Goal: Information Seeking & Learning: Learn about a topic

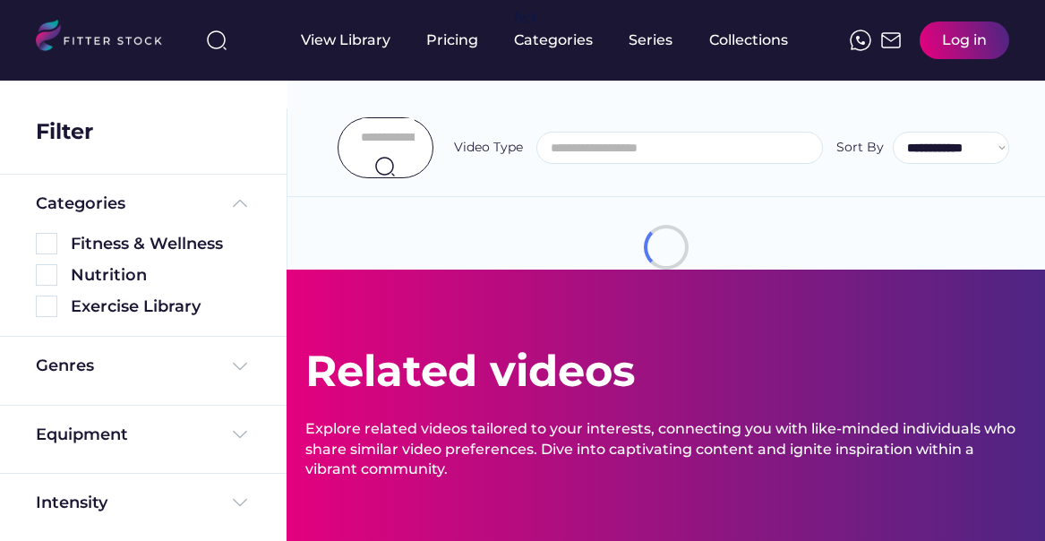
select select
select select "**********"
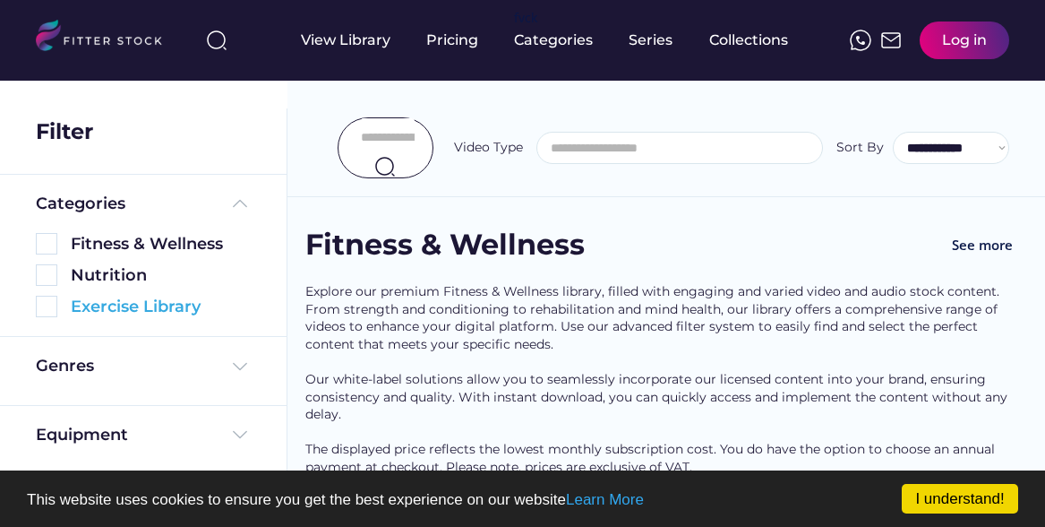
click at [47, 310] on img at bounding box center [46, 306] width 21 height 21
click at [48, 310] on img at bounding box center [46, 306] width 21 height 21
click at [53, 305] on img at bounding box center [46, 306] width 21 height 21
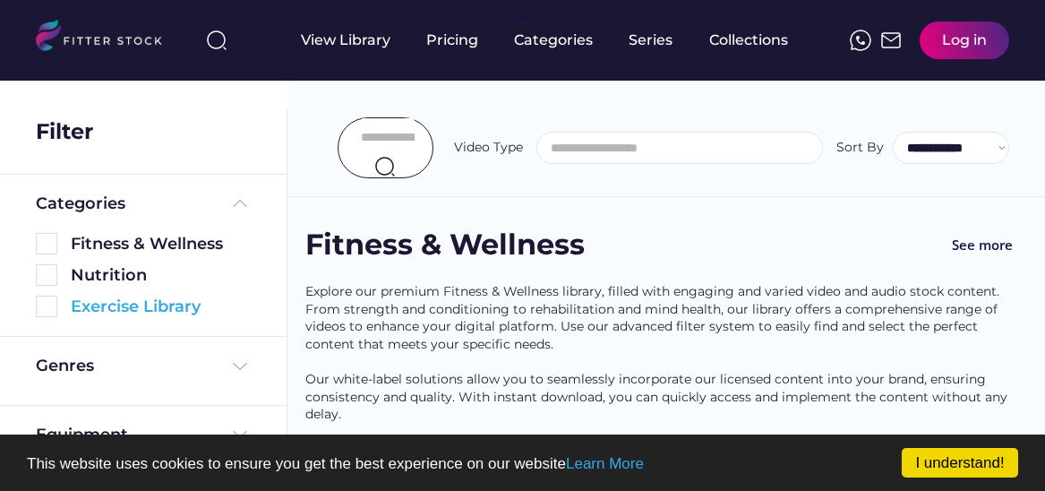
click at [52, 307] on img at bounding box center [46, 306] width 21 height 21
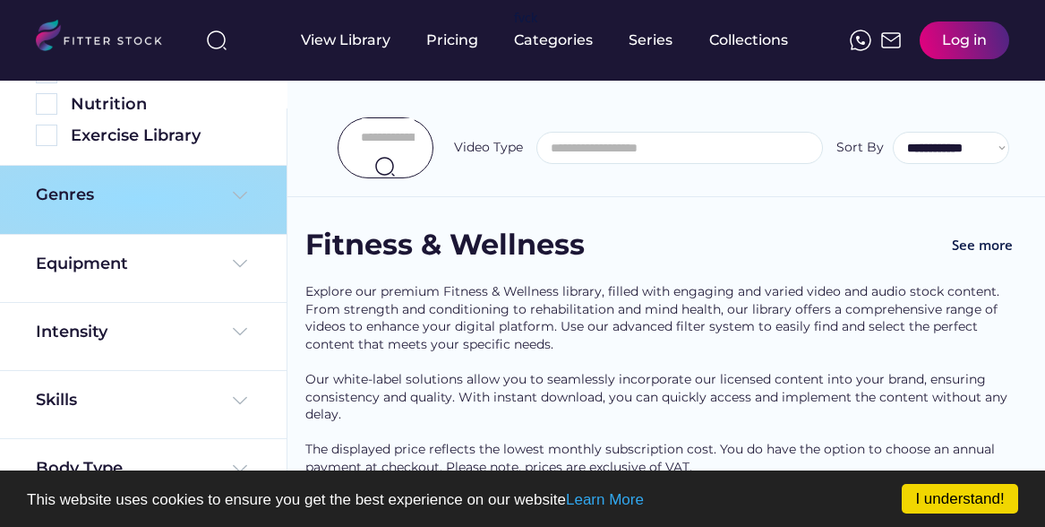
scroll to position [170, 0]
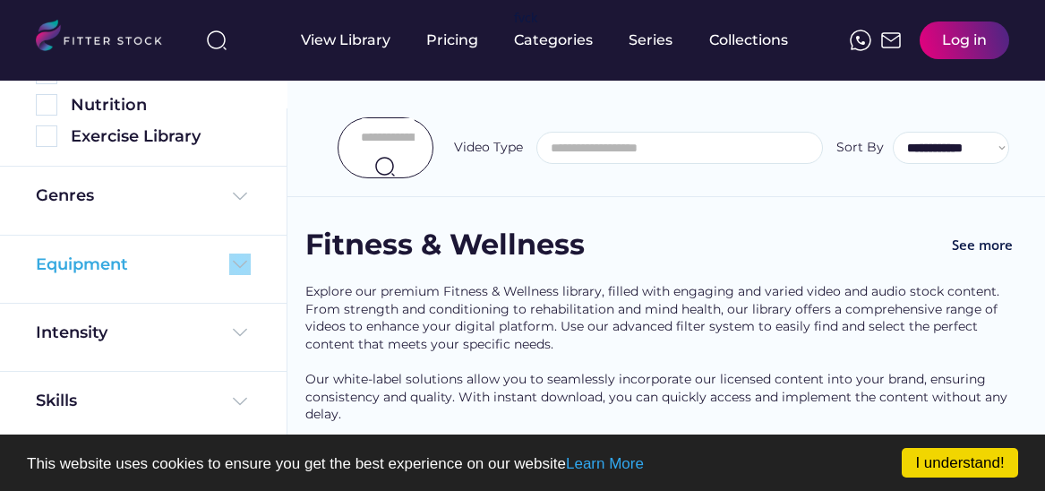
click at [236, 262] on img at bounding box center [239, 263] width 21 height 21
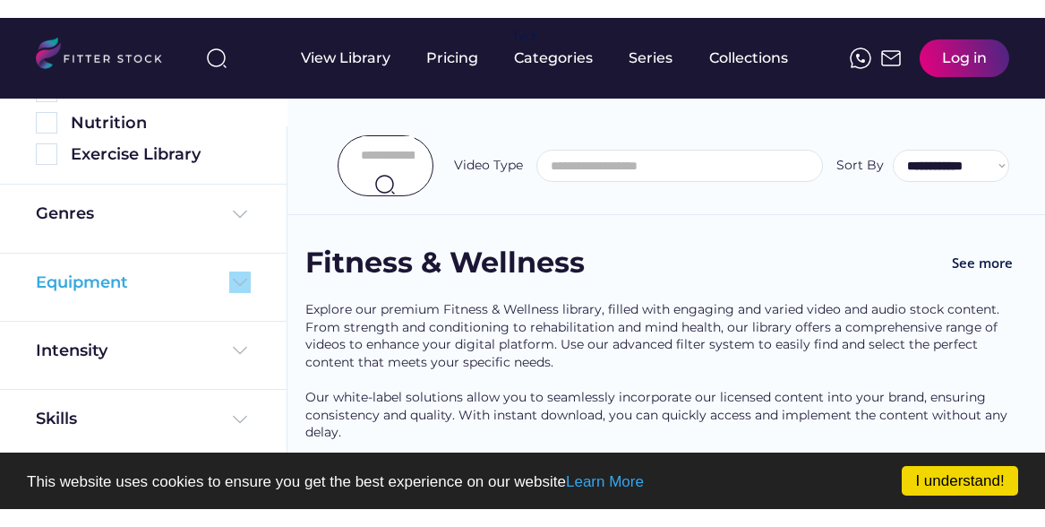
scroll to position [165, 0]
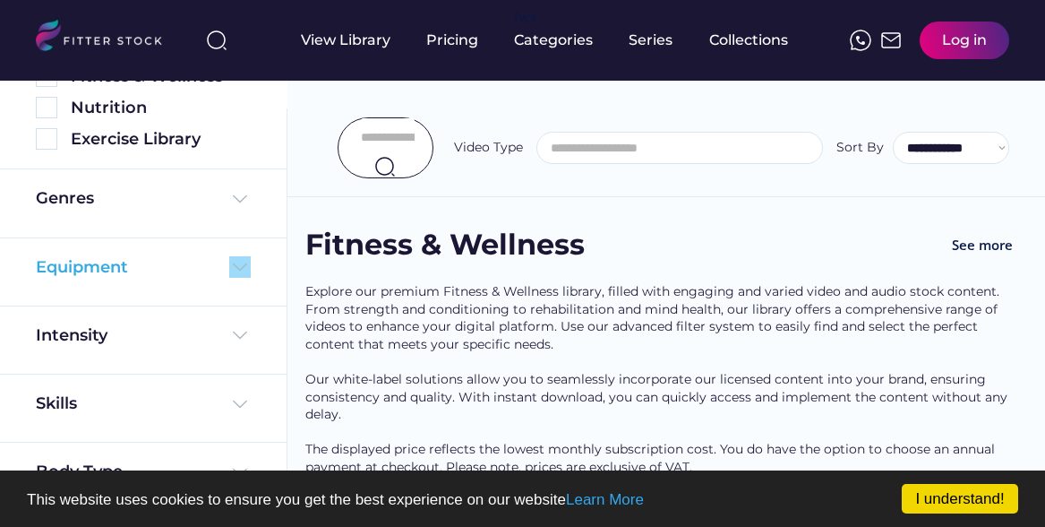
click at [234, 268] on img at bounding box center [239, 266] width 21 height 21
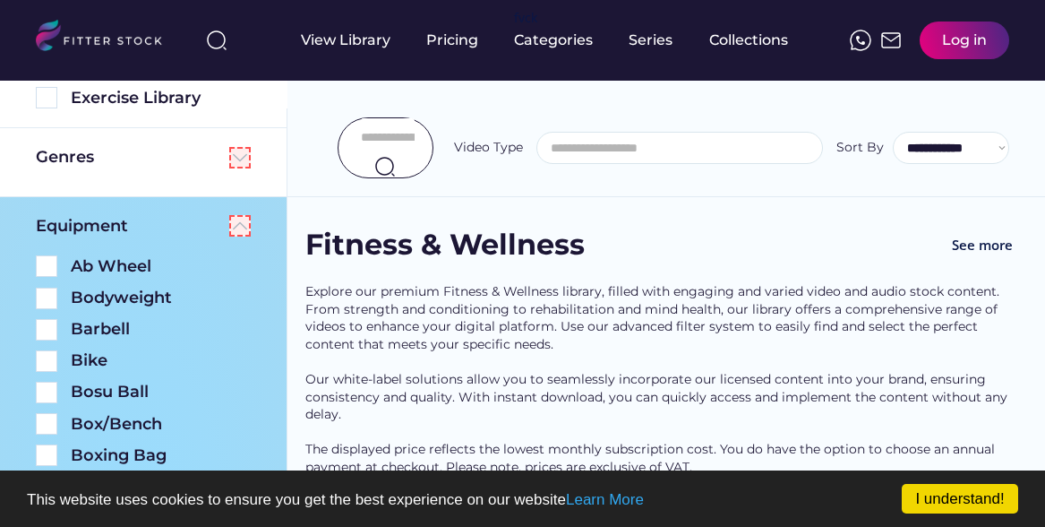
scroll to position [240, 0]
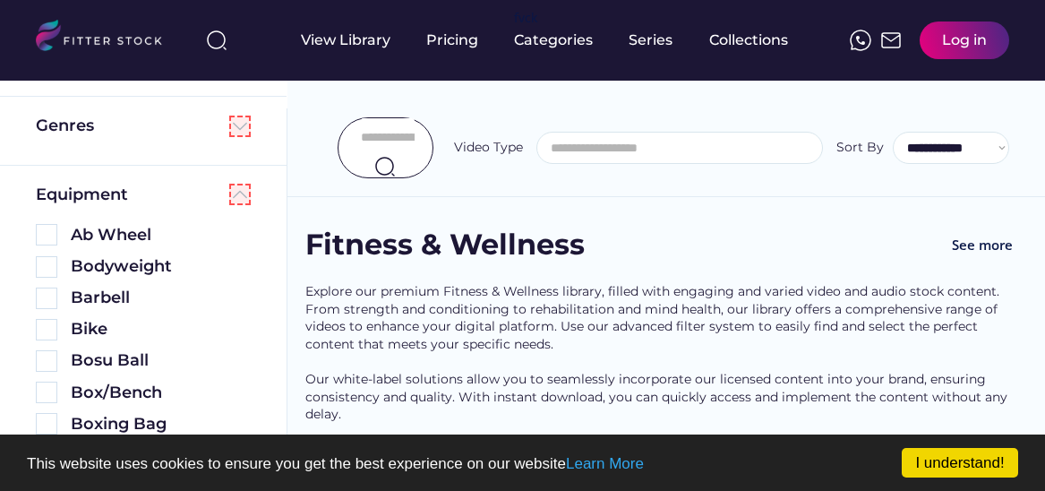
click at [45, 262] on img at bounding box center [46, 266] width 21 height 21
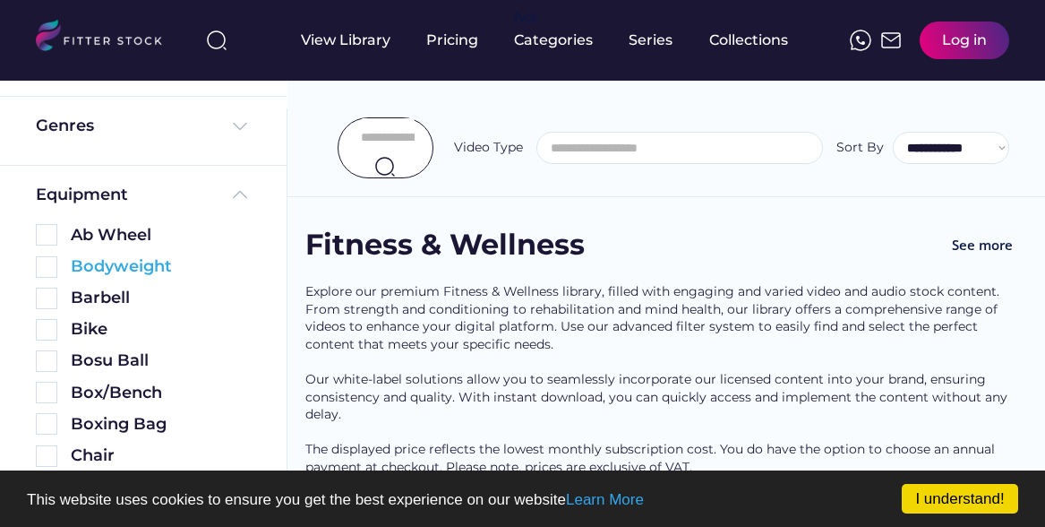
click at [53, 269] on img at bounding box center [46, 266] width 21 height 21
click at [49, 264] on img at bounding box center [46, 266] width 21 height 21
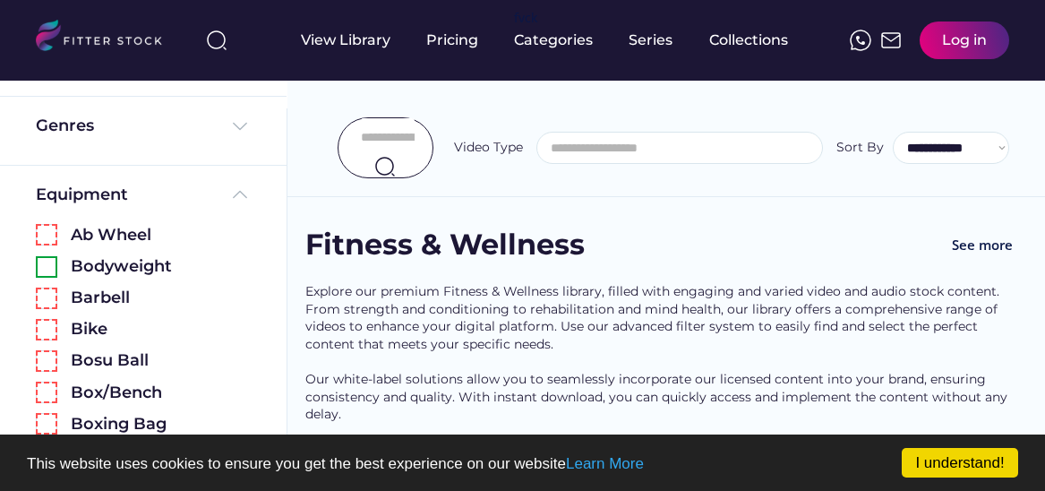
click at [47, 264] on img at bounding box center [46, 266] width 21 height 21
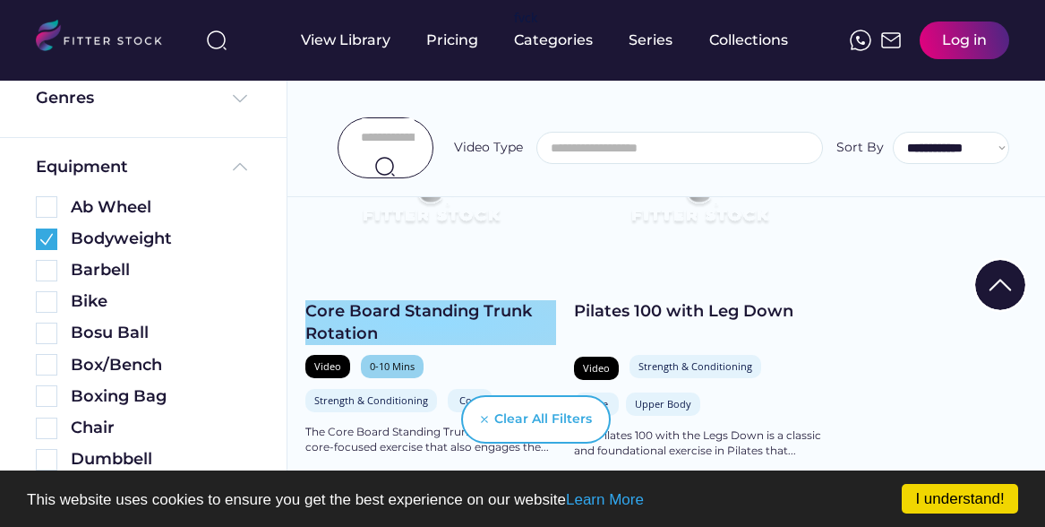
scroll to position [478, 0]
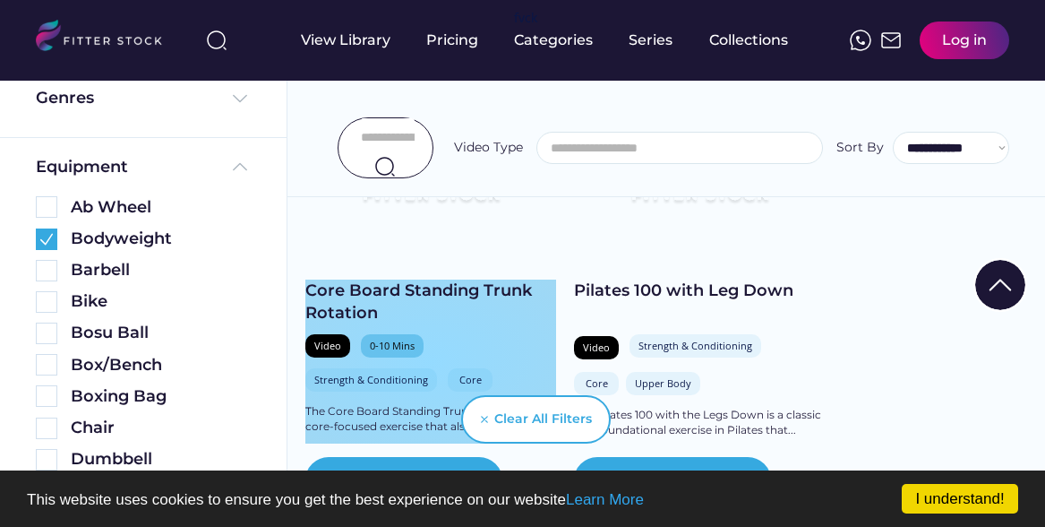
click at [312, 319] on div "Core Board Standing Trunk Rotation Video 0-10 Mins Strength & Conditioning Core…" at bounding box center [430, 361] width 251 height 164
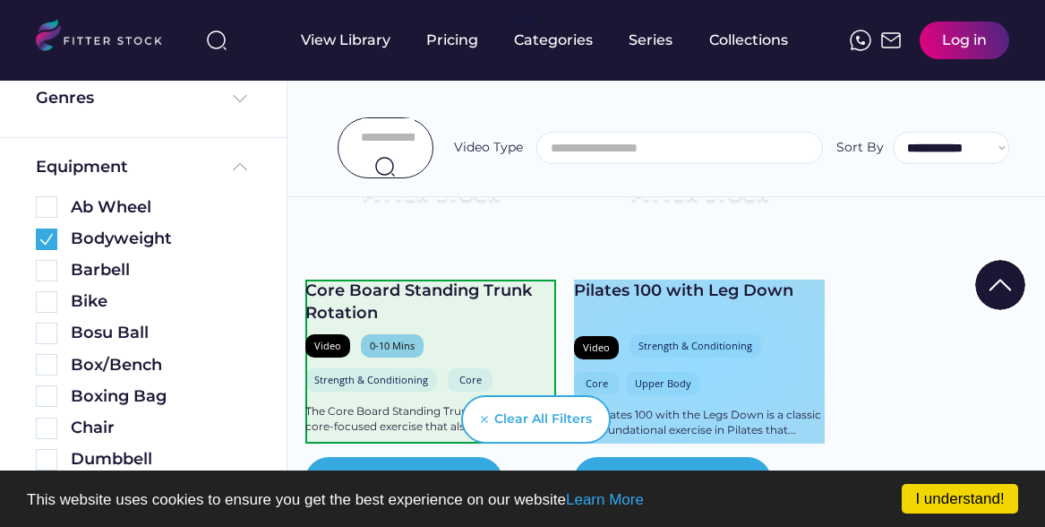
click at [584, 316] on h2 "Pilates 100 with Leg Down" at bounding box center [699, 302] width 251 height 46
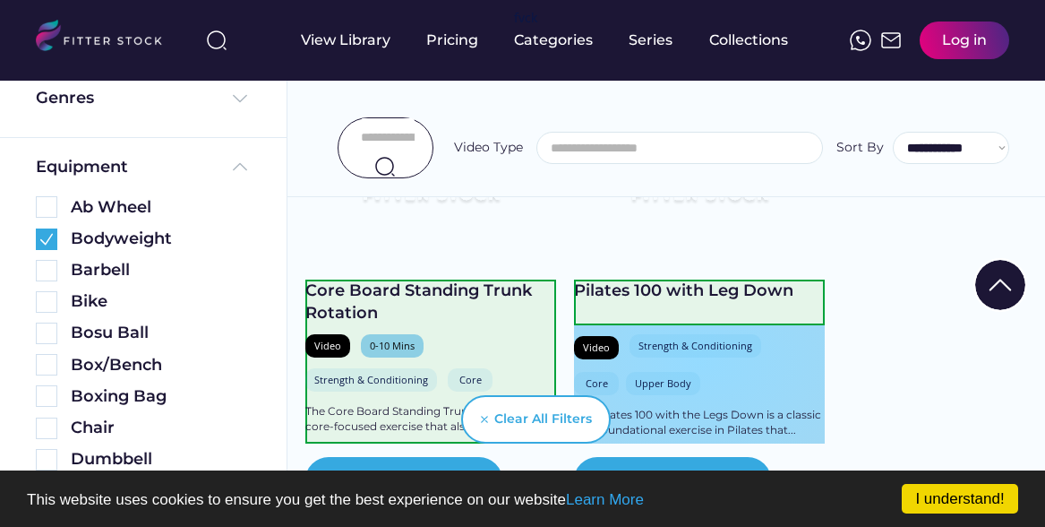
click at [576, 320] on div "Pilates 100 with Leg Down Video Strength & Conditioning Core Upper Body The Pil…" at bounding box center [699, 361] width 251 height 164
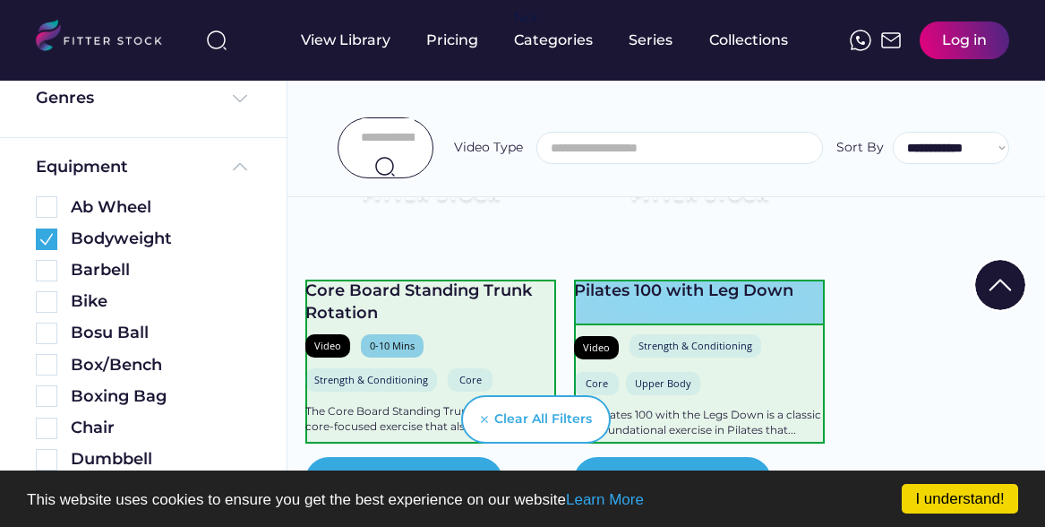
click at [590, 313] on h2 "Pilates 100 with Leg Down" at bounding box center [699, 302] width 251 height 46
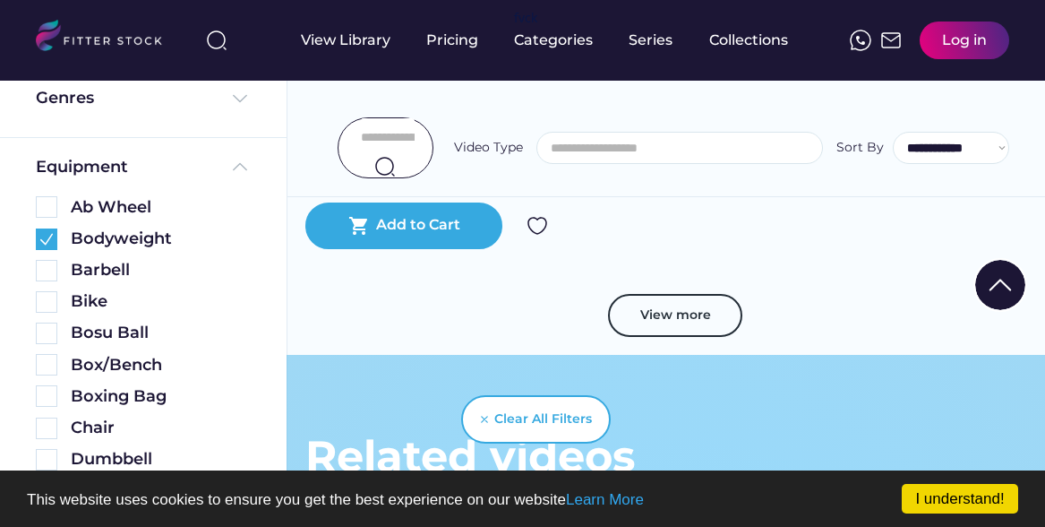
scroll to position [5328, 0]
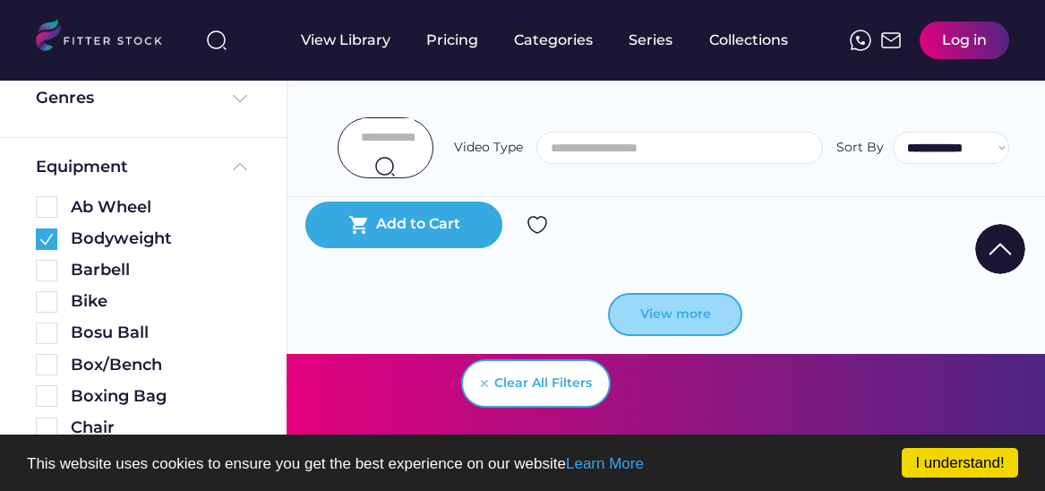
click at [678, 298] on button "View more" at bounding box center [675, 314] width 134 height 43
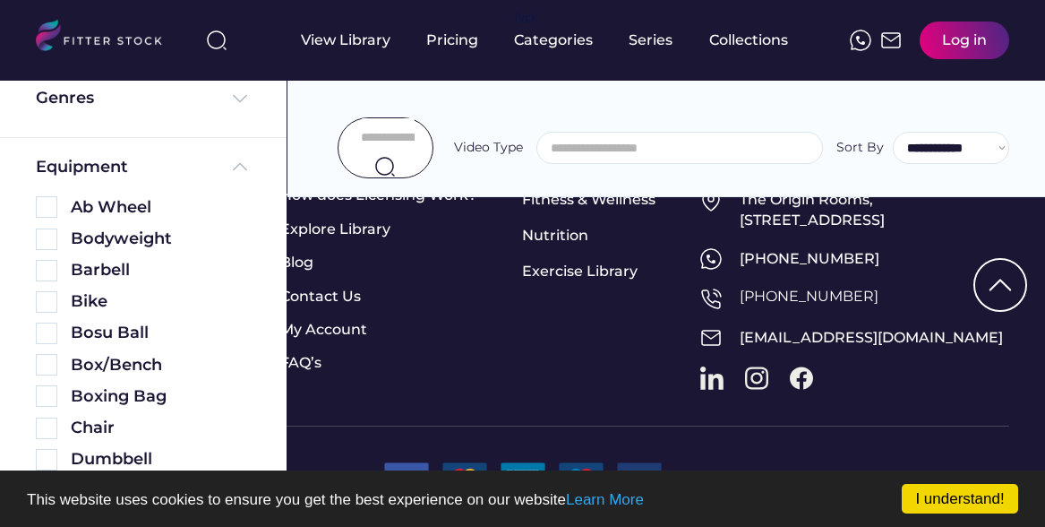
scroll to position [4924, 0]
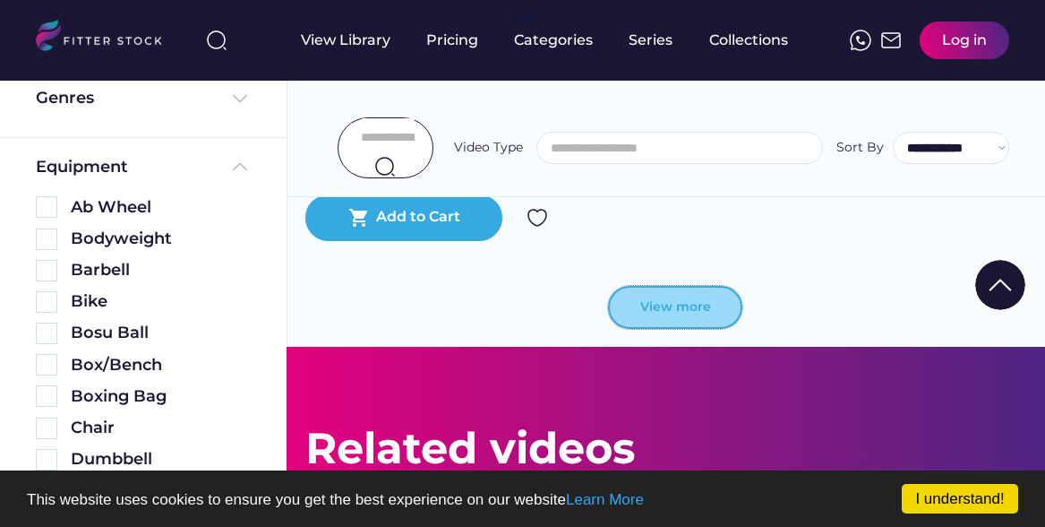
click at [729, 302] on button "View more" at bounding box center [675, 307] width 134 height 43
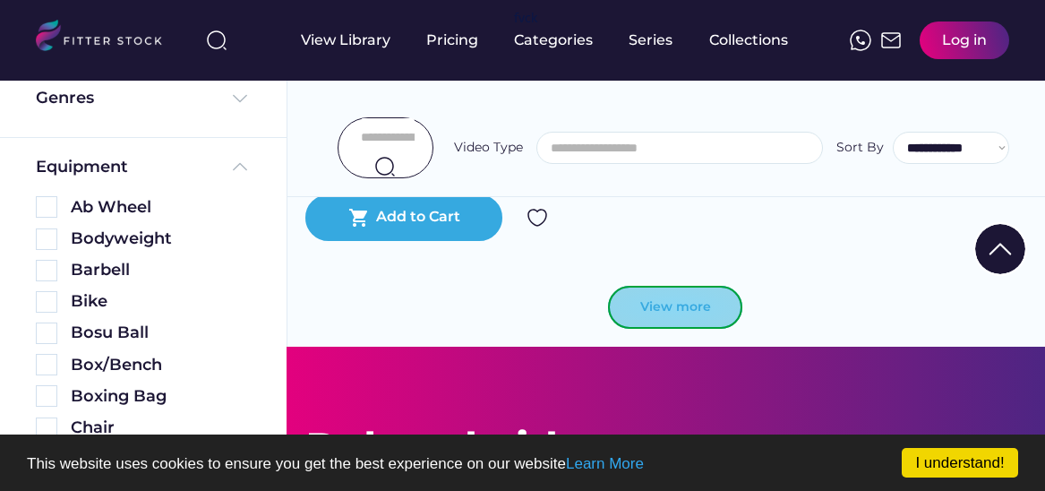
drag, startPoint x: 675, startPoint y: 304, endPoint x: 675, endPoint y: 339, distance: 35.8
click at [675, 304] on button "View more" at bounding box center [675, 307] width 134 height 43
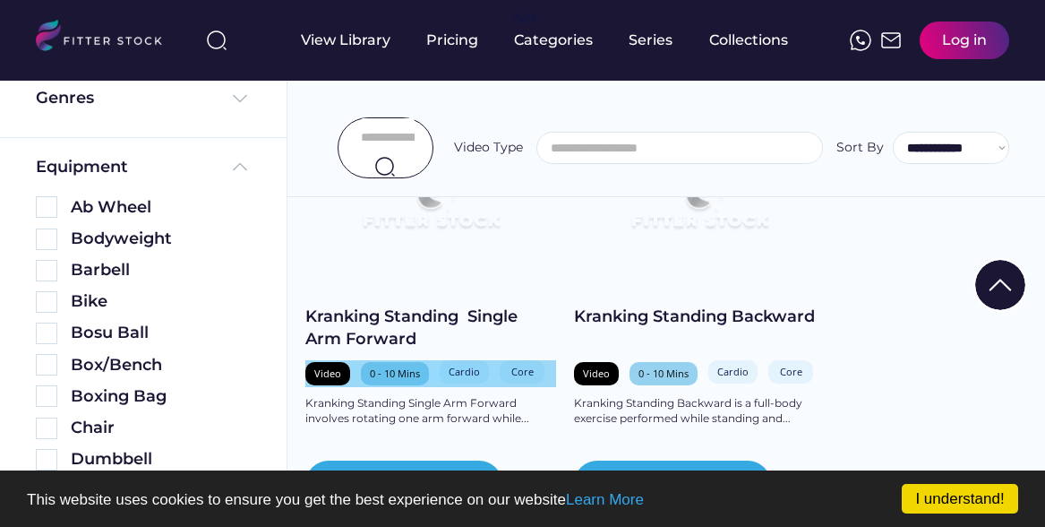
scroll to position [461, 0]
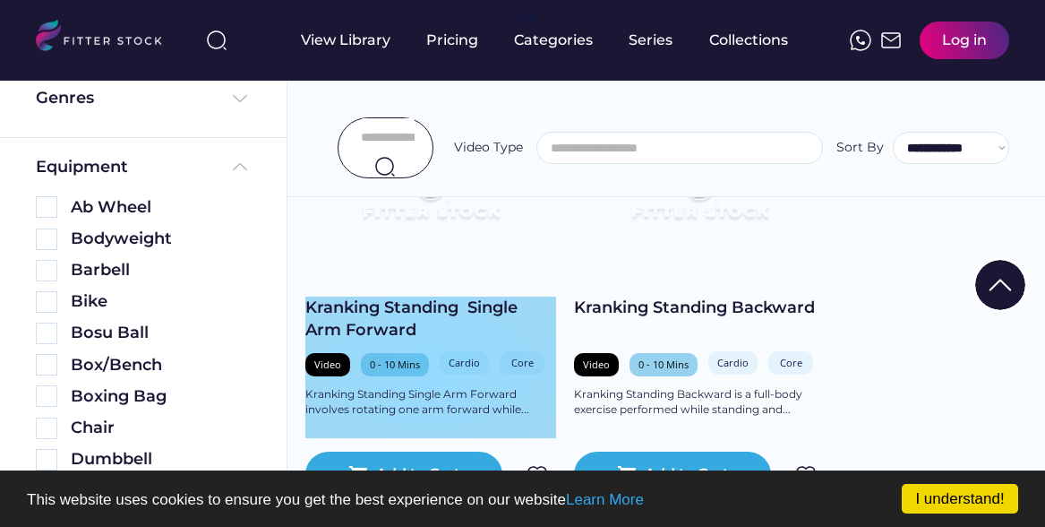
click at [547, 339] on div "Kranking Standing Single Arm Forward Video 0 - 10 Mins Cardio Core Kranking Sta…" at bounding box center [430, 367] width 251 height 142
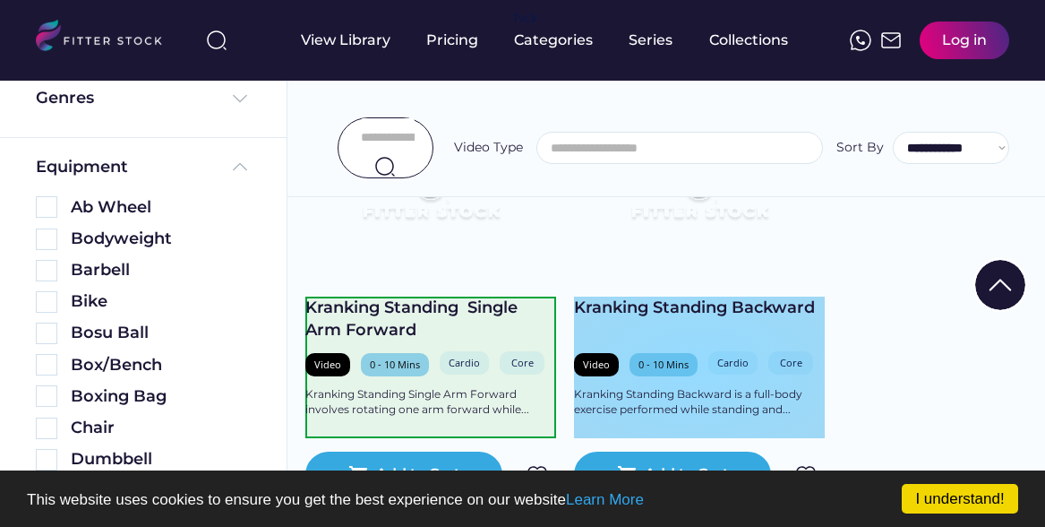
click at [584, 334] on div "Kranking Standing Backward Video 0 - 10 Mins Cardio Core Upper Body Kranking St…" at bounding box center [699, 367] width 251 height 142
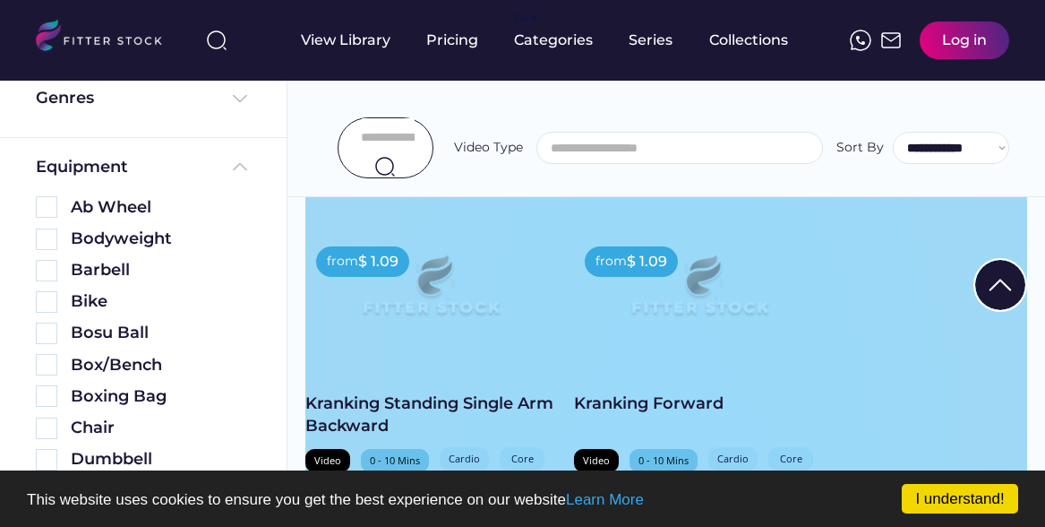
scroll to position [785, 0]
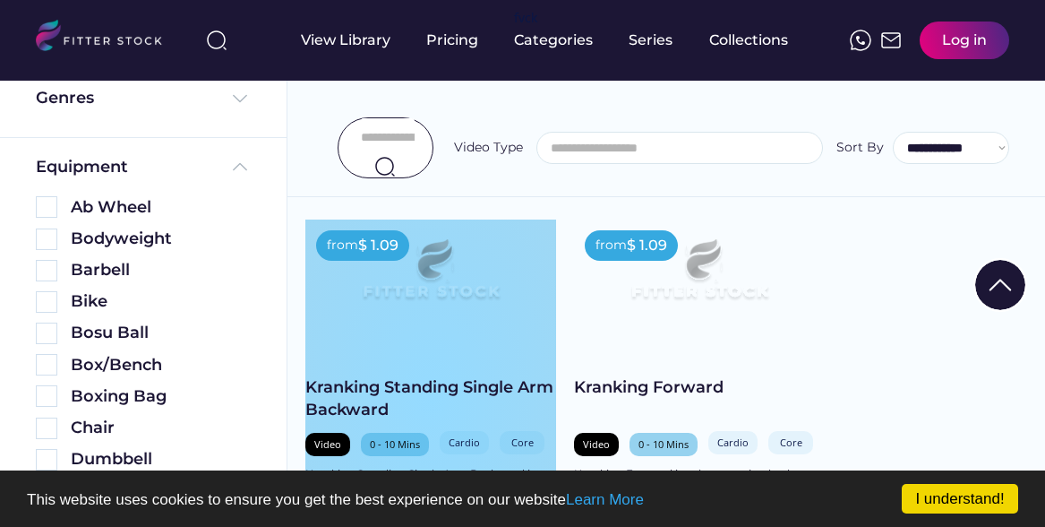
click at [553, 365] on div "from $ 1.09 Kranking Standing Single Arm Backward Video 0 - 10 Mins Cardio Card…" at bounding box center [430, 398] width 251 height 358
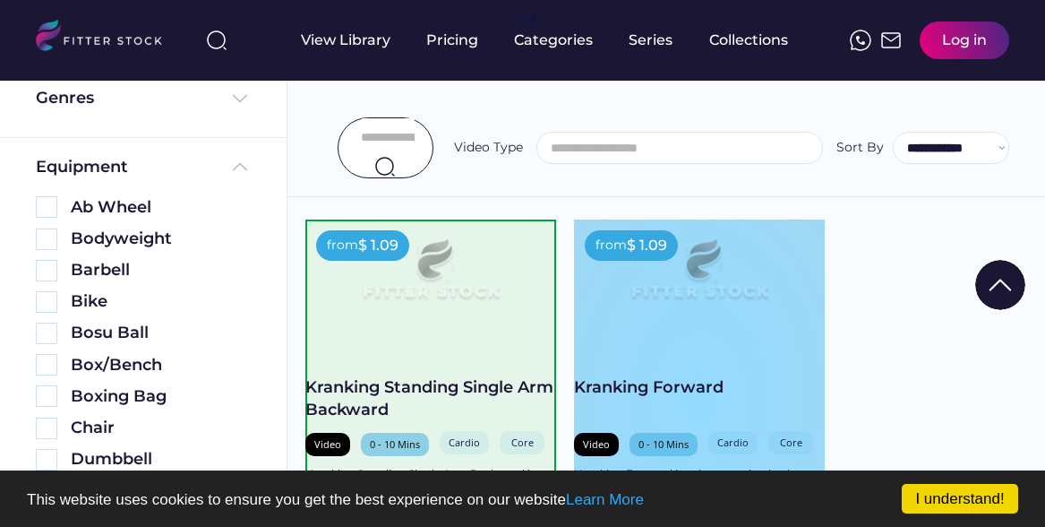
click at [585, 361] on div "from $ 1.09 Kranking Forward Video 0 - 10 Mins Cardio Cardio Core Core Kranking…" at bounding box center [699, 398] width 251 height 358
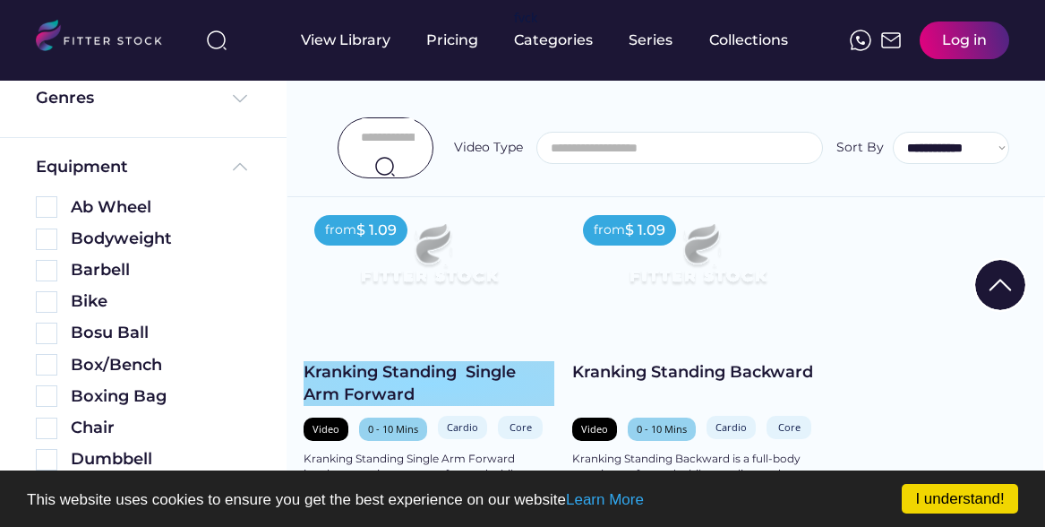
scroll to position [440, 2]
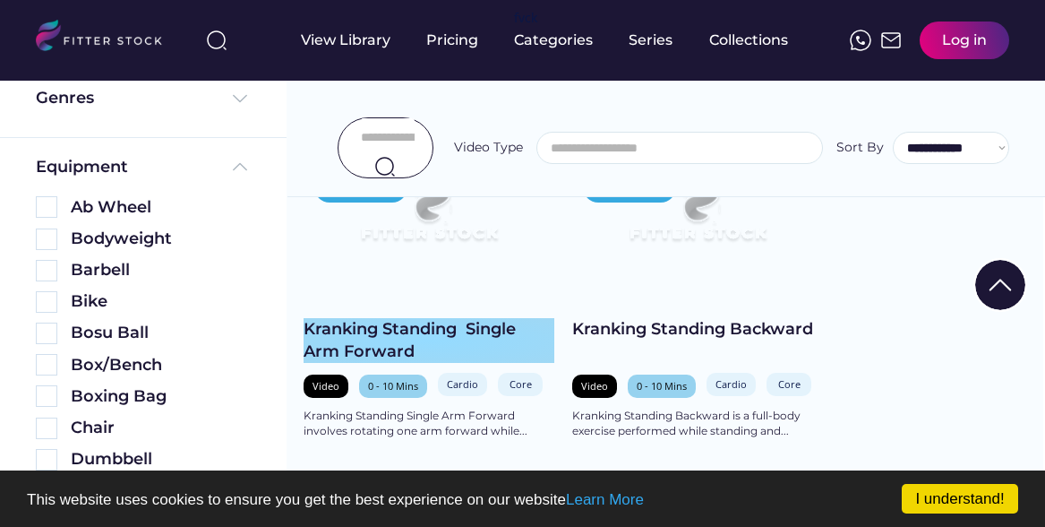
drag, startPoint x: 356, startPoint y: 327, endPoint x: 499, endPoint y: 320, distance: 143.5
click at [356, 327] on div "Kranking Standing Single Arm Forward" at bounding box center [429, 340] width 251 height 45
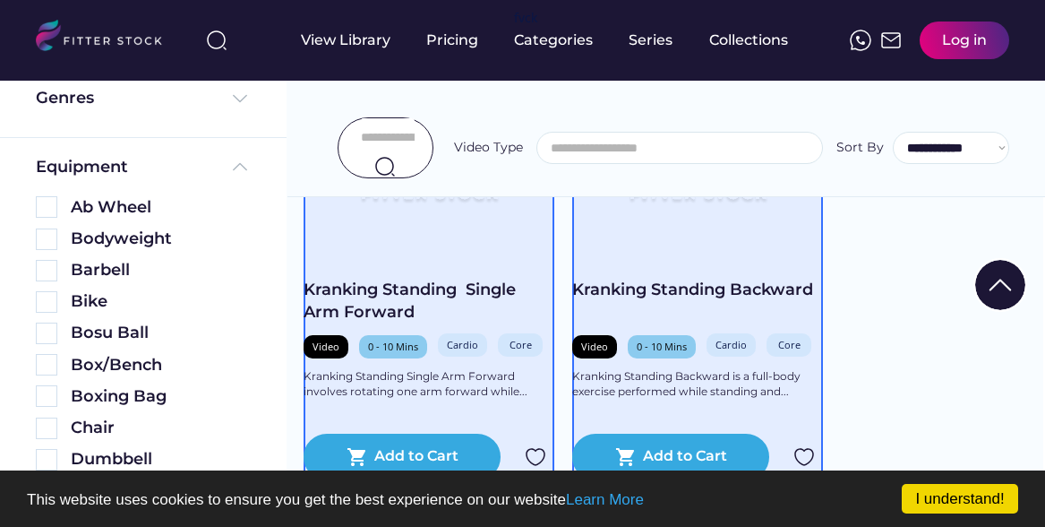
scroll to position [509, 2]
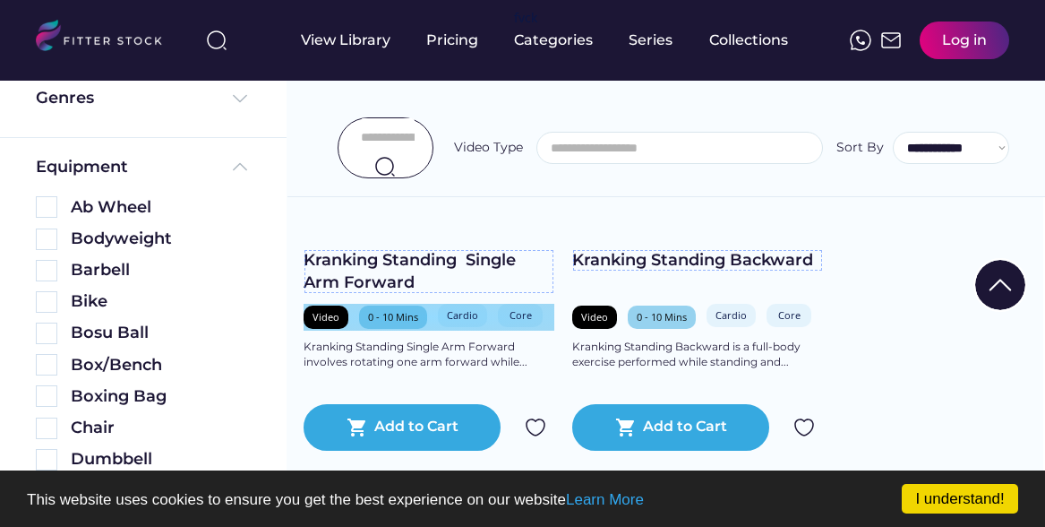
click at [355, 315] on div "Video 0 - 10 Mins Cardio Core" at bounding box center [429, 317] width 251 height 27
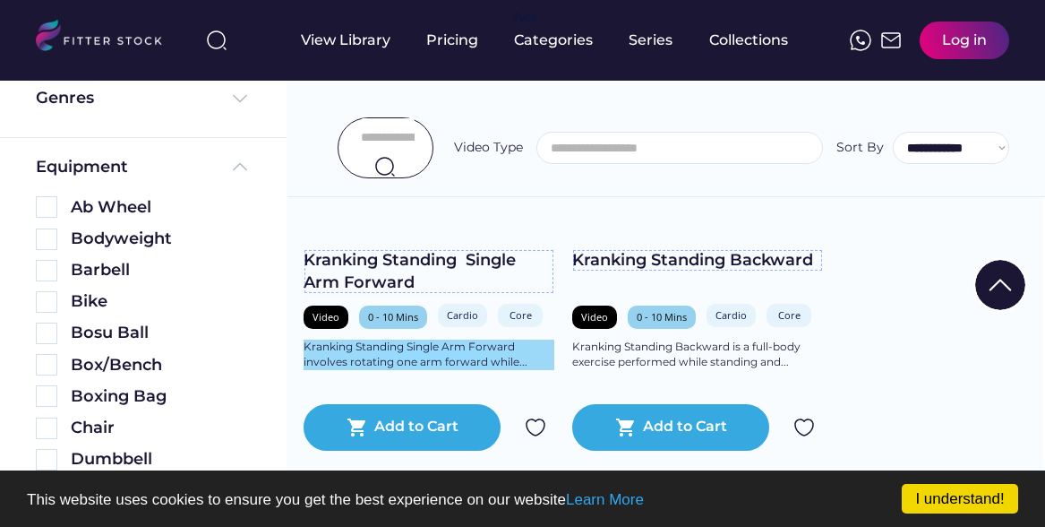
click at [426, 345] on div "Kranking Standing Single Arm Forward involves rotating one arm forward while..." at bounding box center [429, 354] width 251 height 30
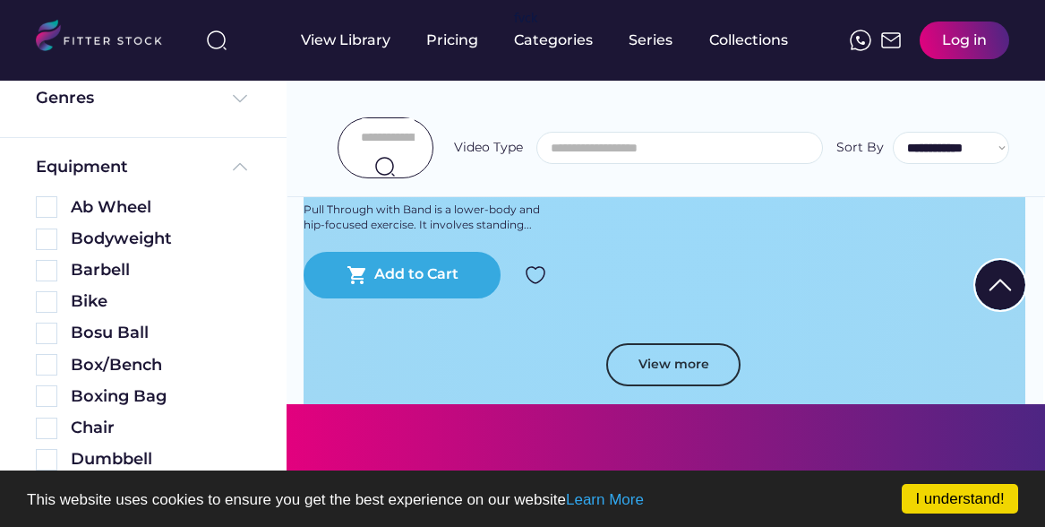
scroll to position [4869, 2]
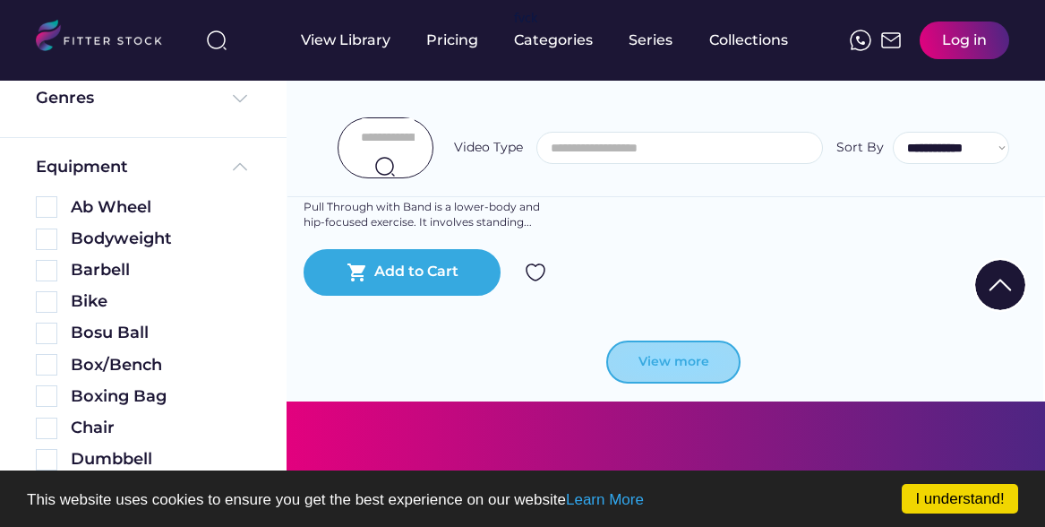
click at [702, 353] on button "View more" at bounding box center [673, 361] width 134 height 43
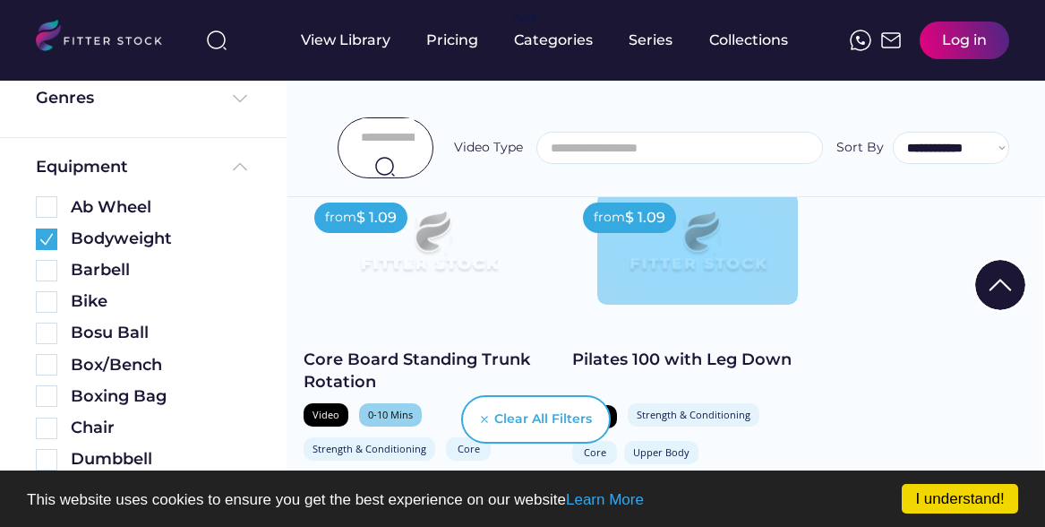
scroll to position [425, 2]
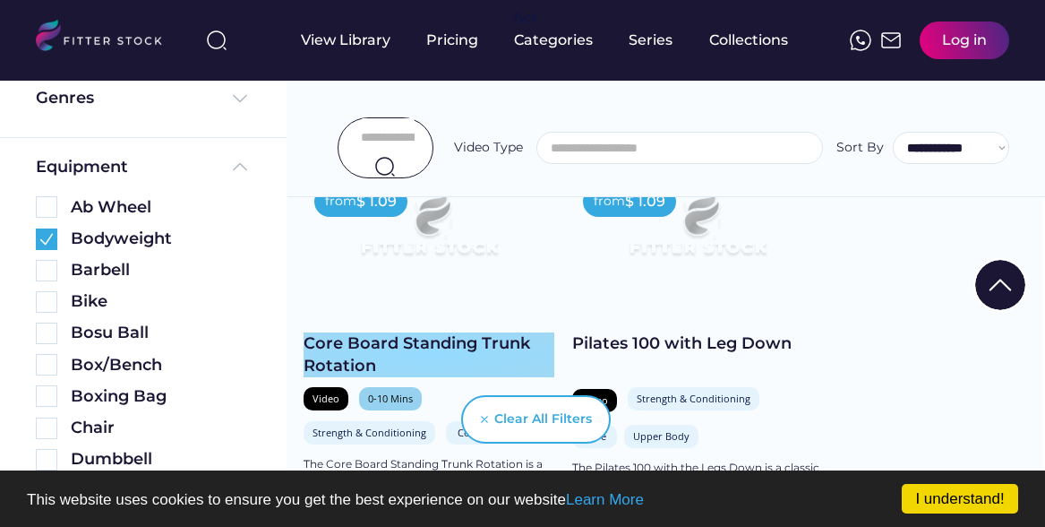
click at [407, 342] on div "Core Board Standing Trunk Rotation" at bounding box center [429, 354] width 251 height 45
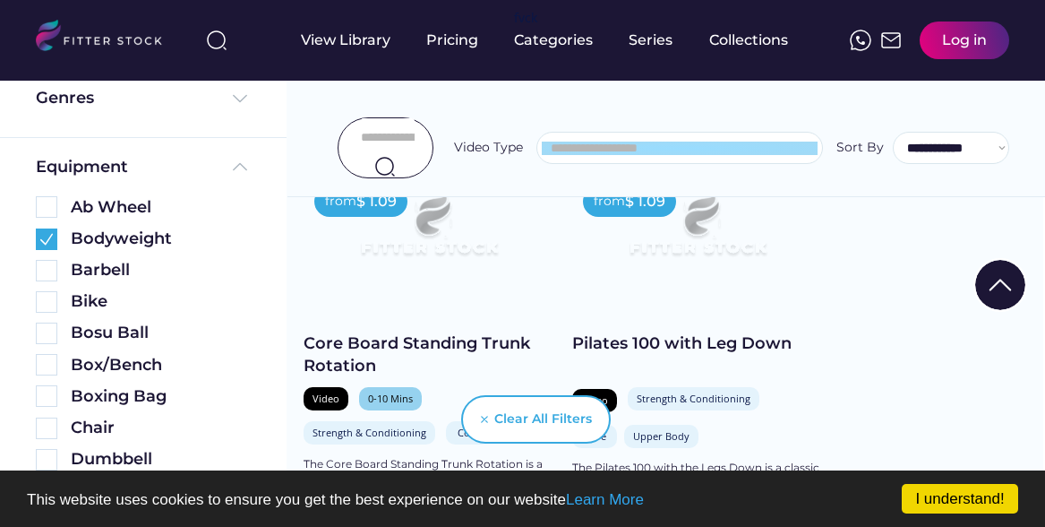
scroll to position [519, 2]
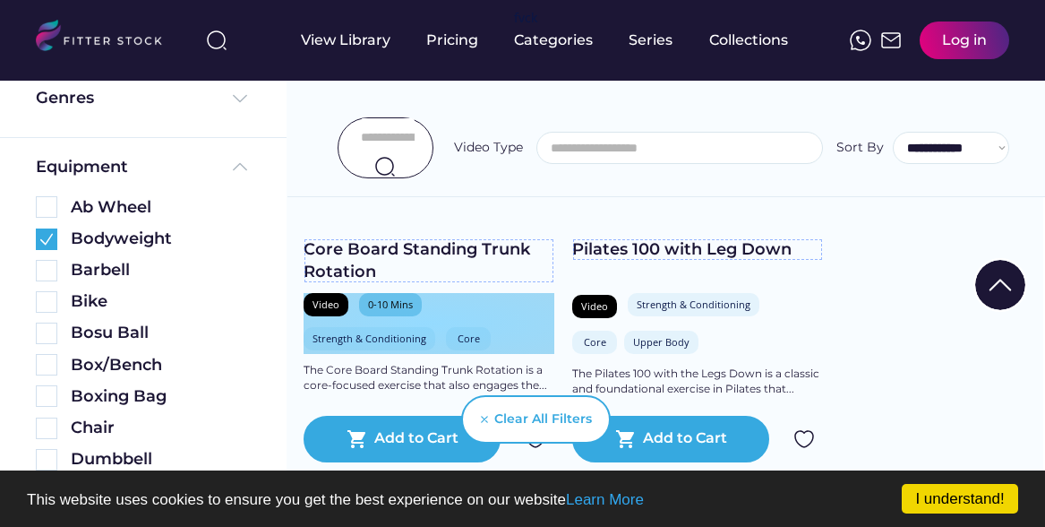
click at [435, 304] on div "Video 0-10 Mins Strength & Conditioning Core" at bounding box center [429, 323] width 251 height 61
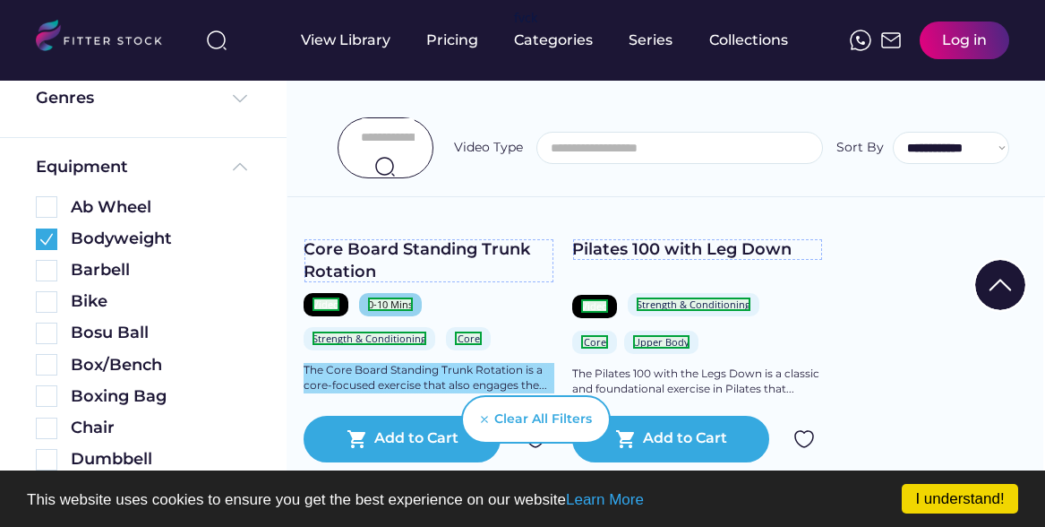
click at [498, 363] on div "The Core Board Standing Trunk Rotation is a core-focused exercise that also eng…" at bounding box center [429, 378] width 251 height 30
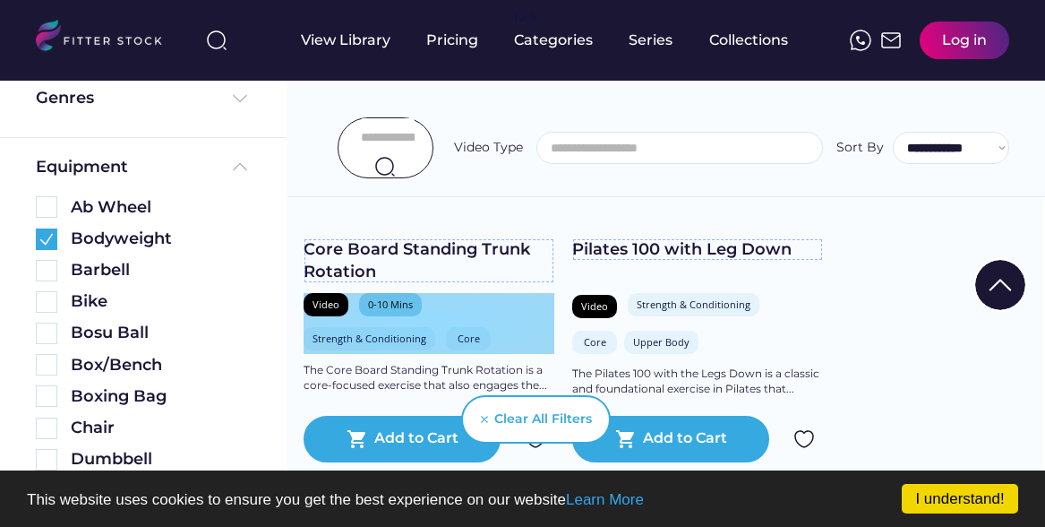
click at [500, 305] on div "Video 0-10 Mins Strength & Conditioning Core" at bounding box center [429, 323] width 251 height 61
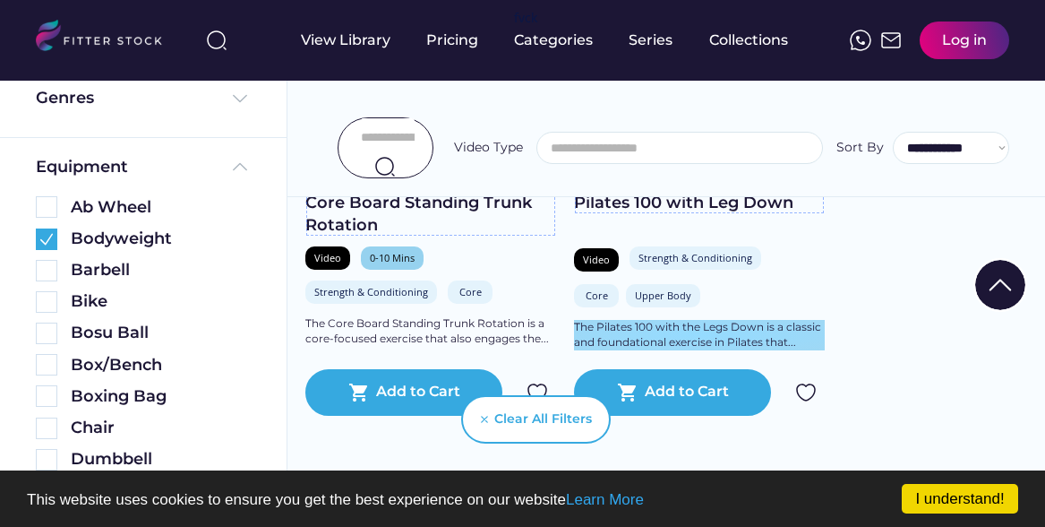
scroll to position [557, 0]
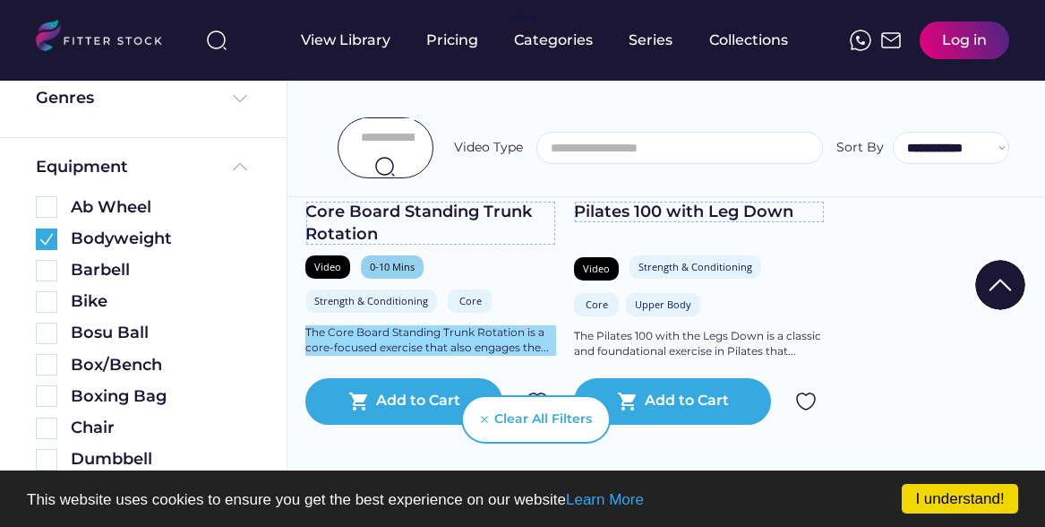
click at [505, 340] on div "The Core Board Standing Trunk Rotation is a core-focused exercise that also eng…" at bounding box center [430, 340] width 251 height 30
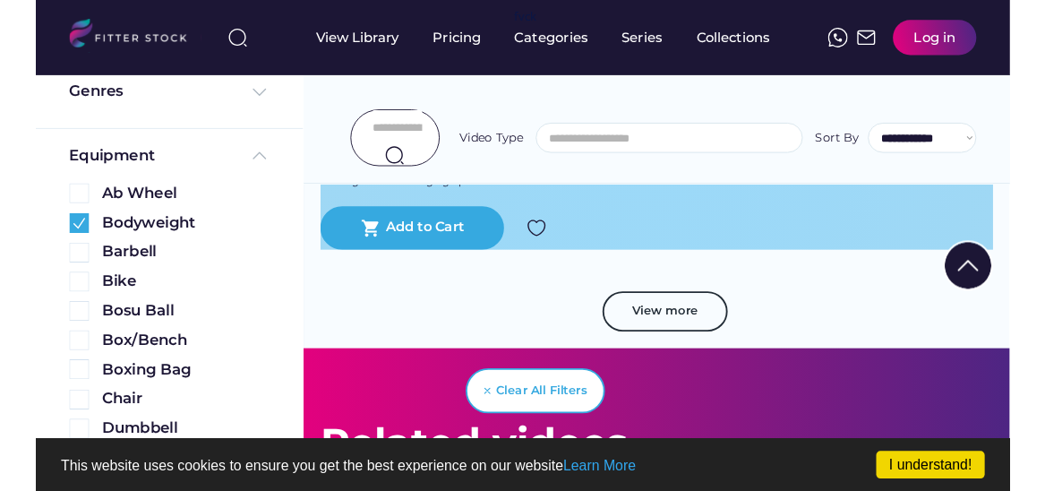
scroll to position [5318, 0]
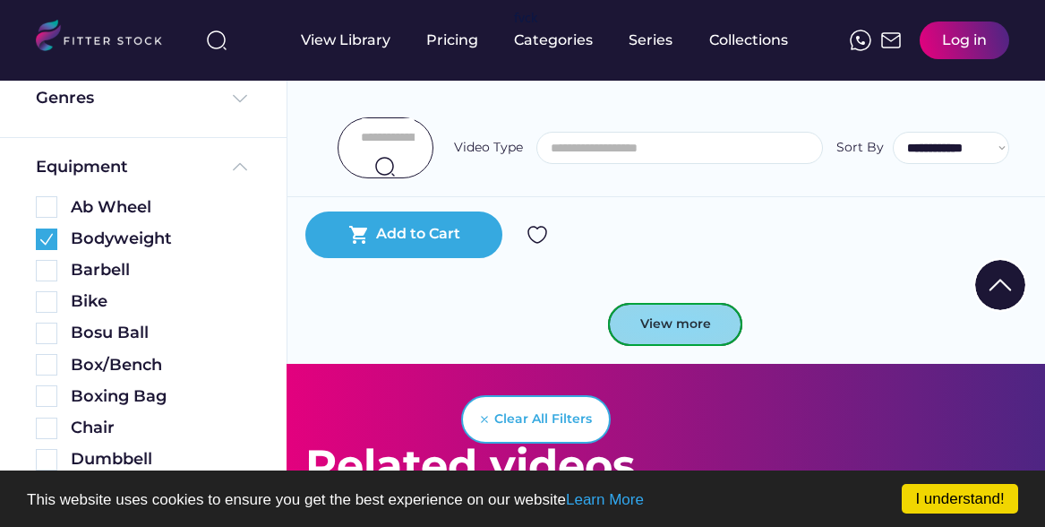
click at [667, 322] on button "View more" at bounding box center [675, 324] width 134 height 43
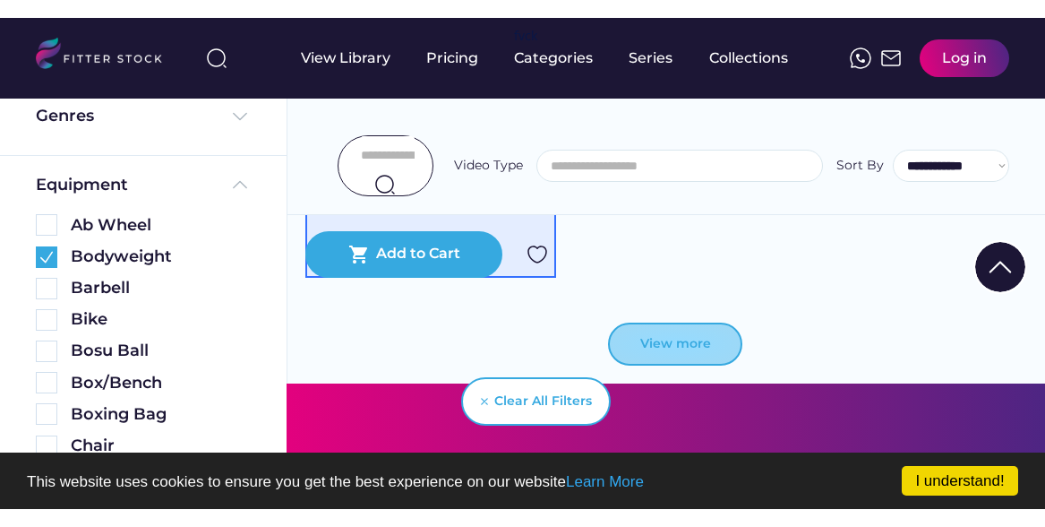
scroll to position [5322, 0]
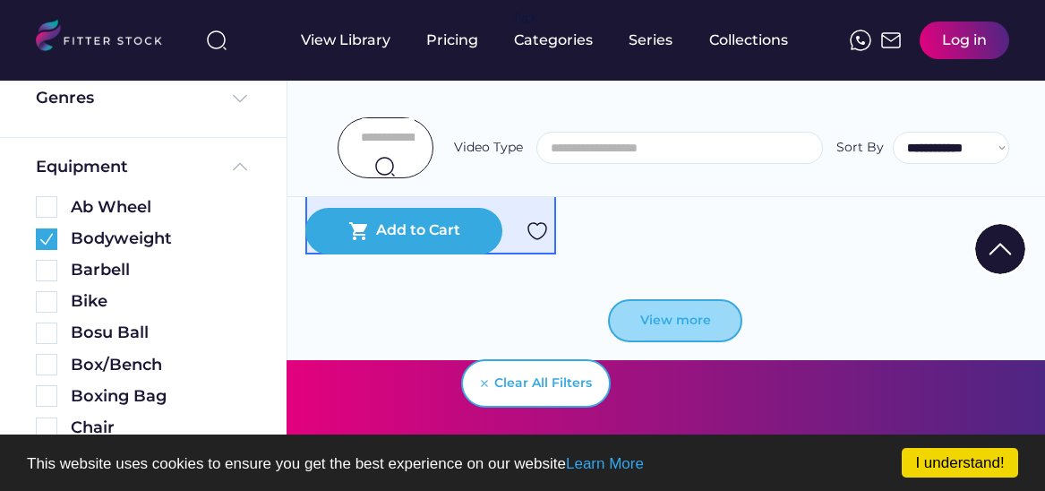
click at [695, 332] on button "View more" at bounding box center [675, 320] width 134 height 43
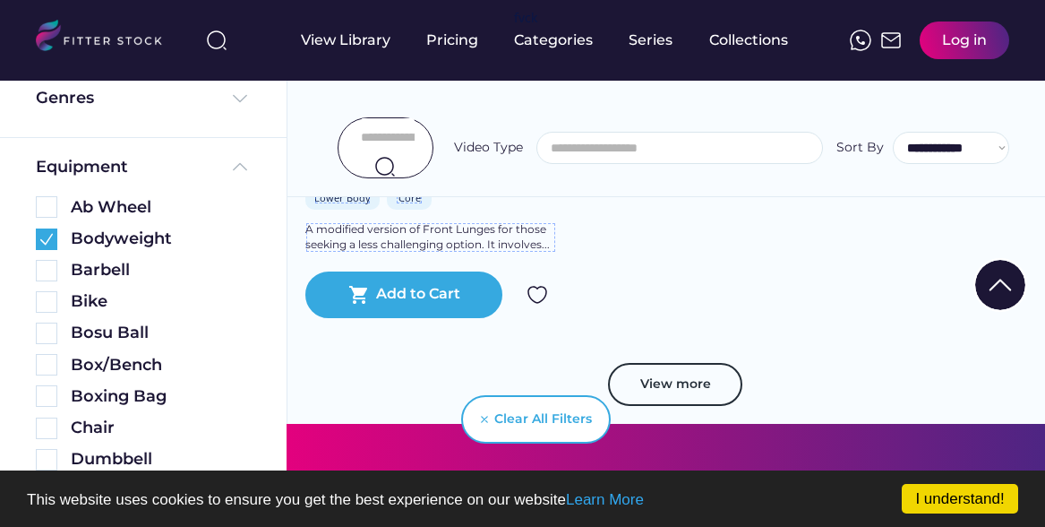
scroll to position [5240, 0]
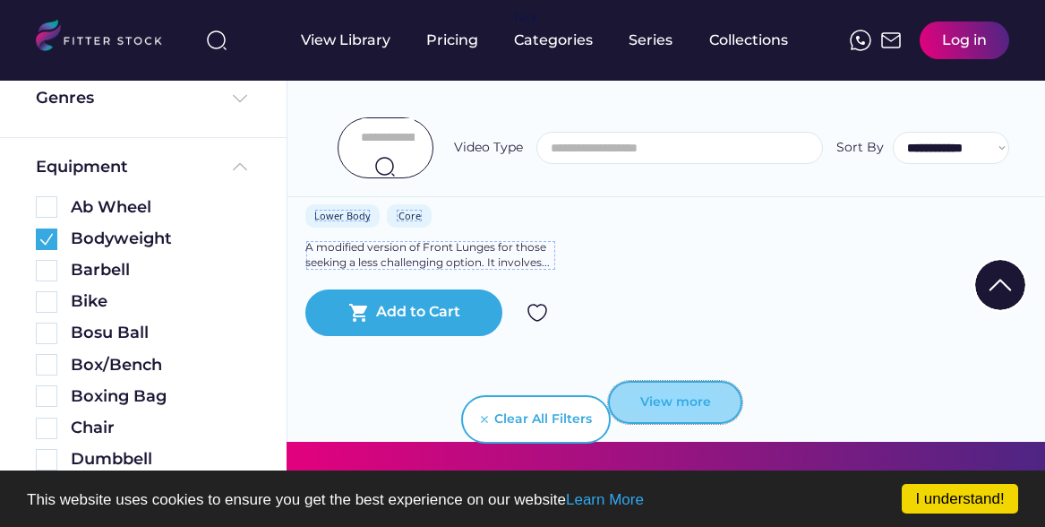
click at [696, 397] on button "View more" at bounding box center [675, 402] width 134 height 43
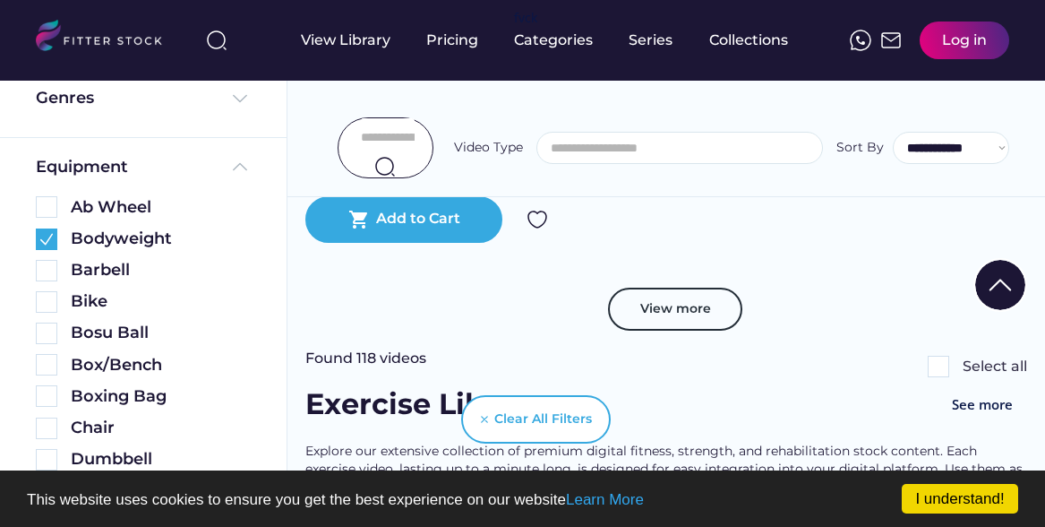
scroll to position [5292, 0]
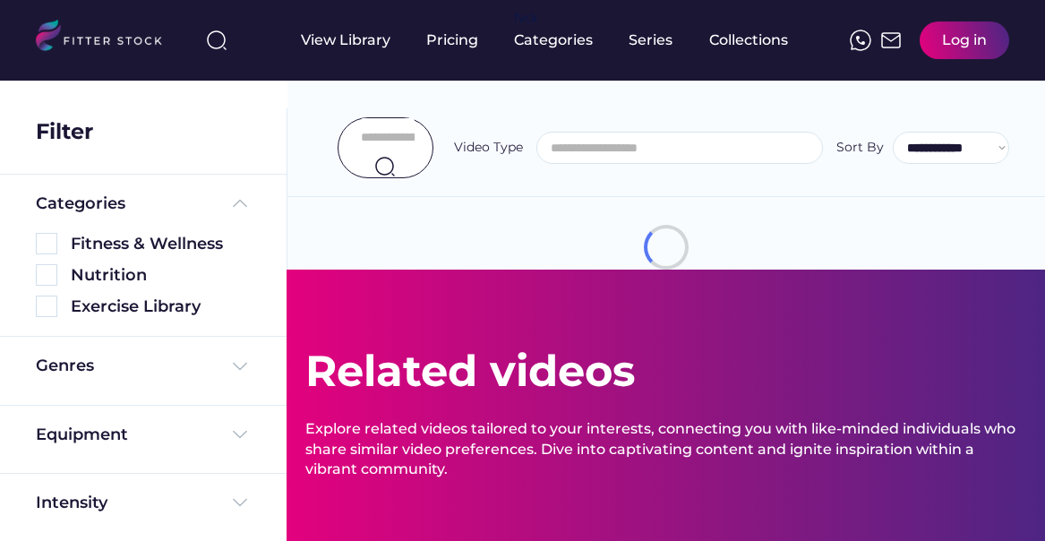
select select
select select "**********"
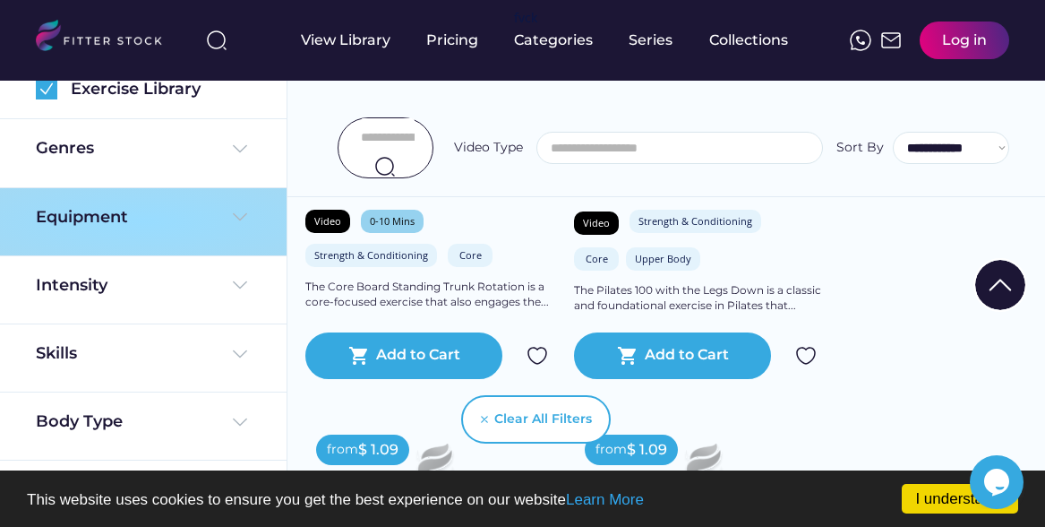
scroll to position [256, 0]
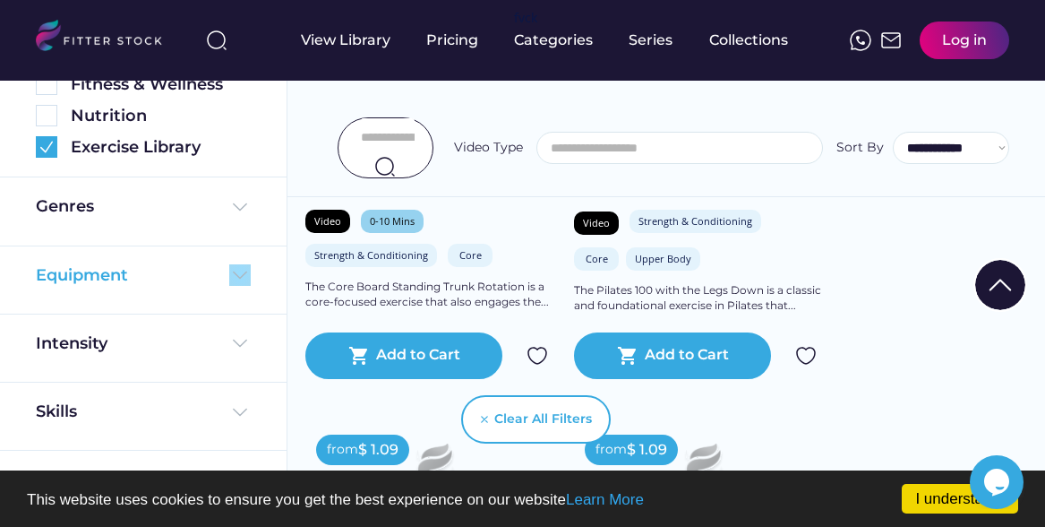
click at [231, 272] on img at bounding box center [239, 274] width 21 height 21
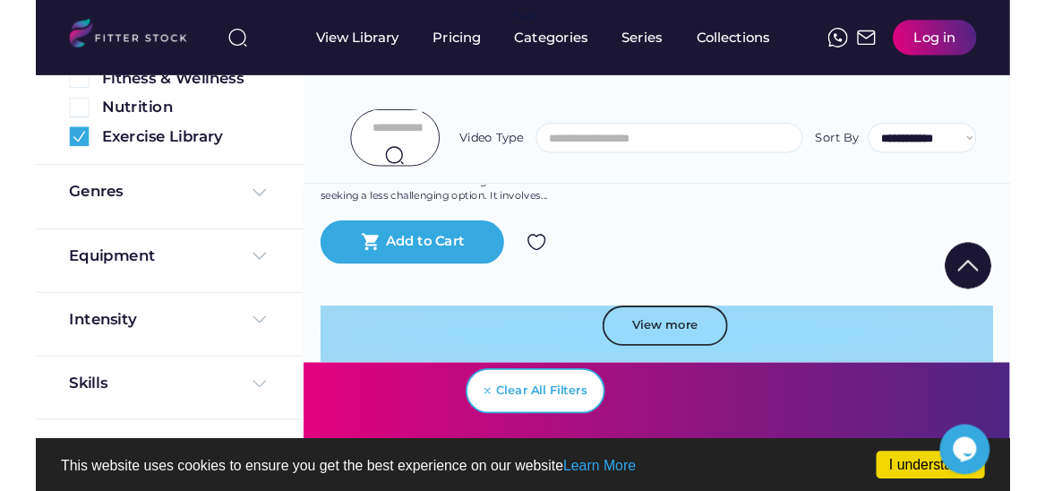
scroll to position [5288, 0]
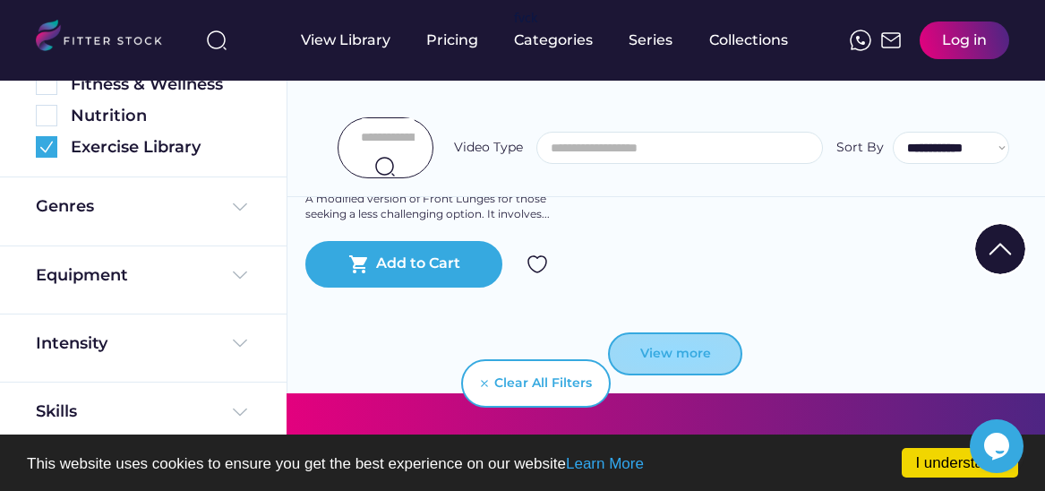
click at [661, 332] on button "View more" at bounding box center [675, 353] width 134 height 43
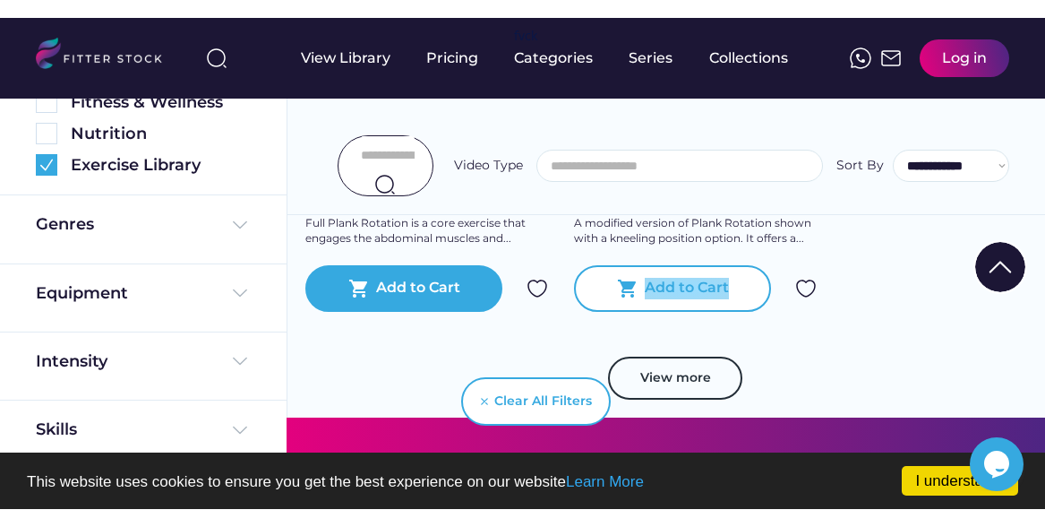
scroll to position [19559, 0]
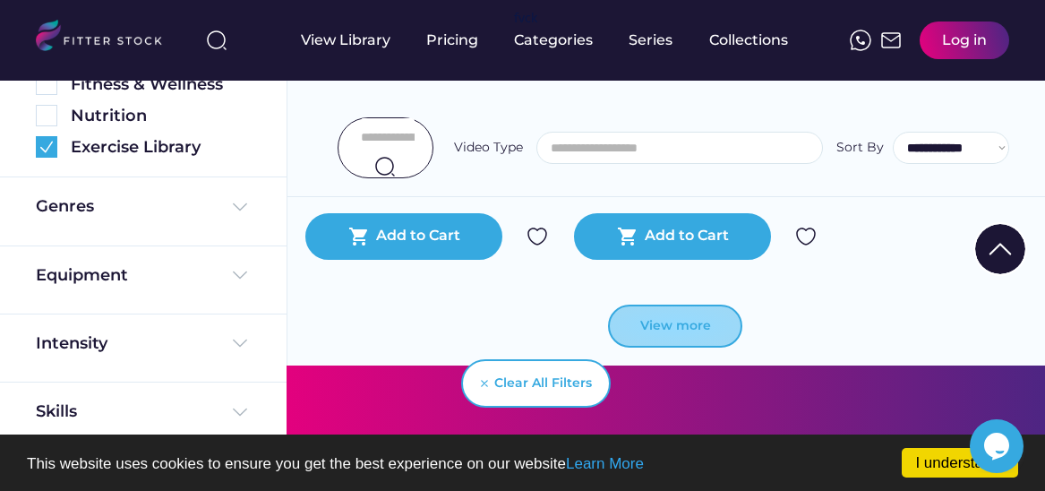
click at [699, 305] on button "View more" at bounding box center [675, 326] width 134 height 43
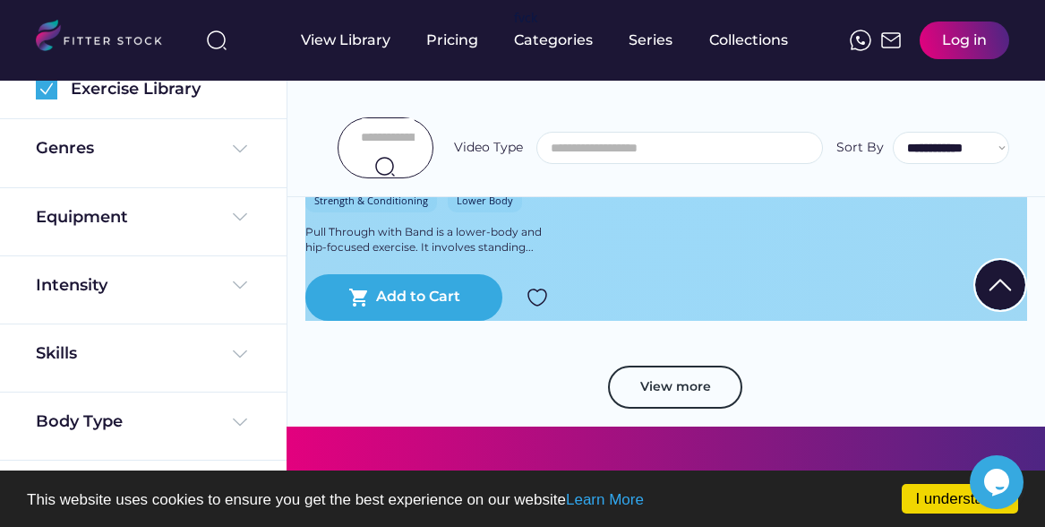
scroll to position [4852, 0]
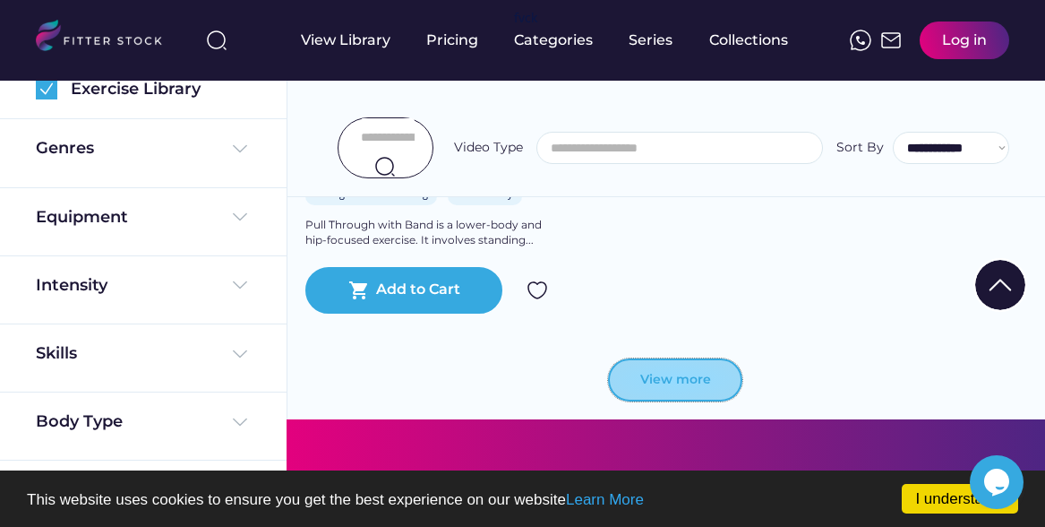
click at [656, 375] on button "View more" at bounding box center [675, 379] width 134 height 43
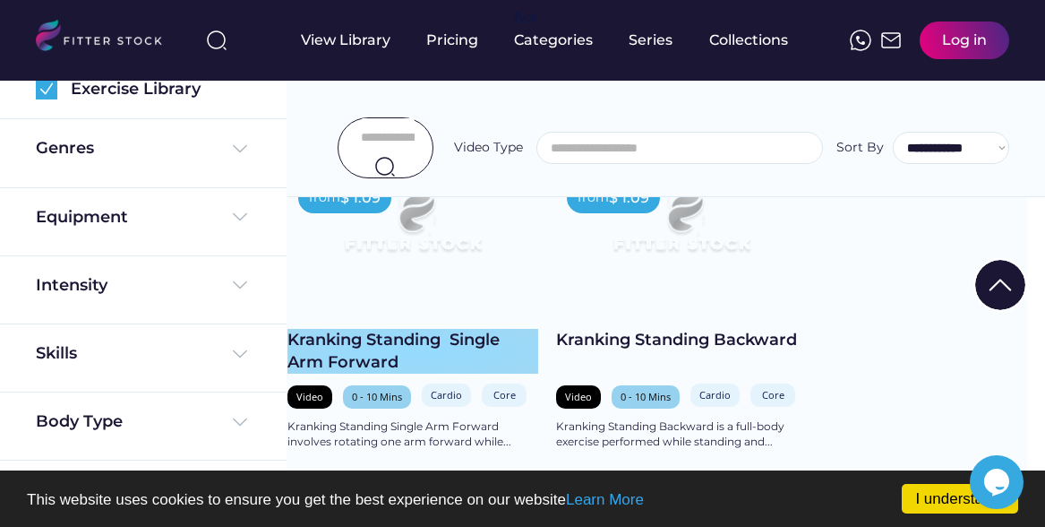
scroll to position [434, 18]
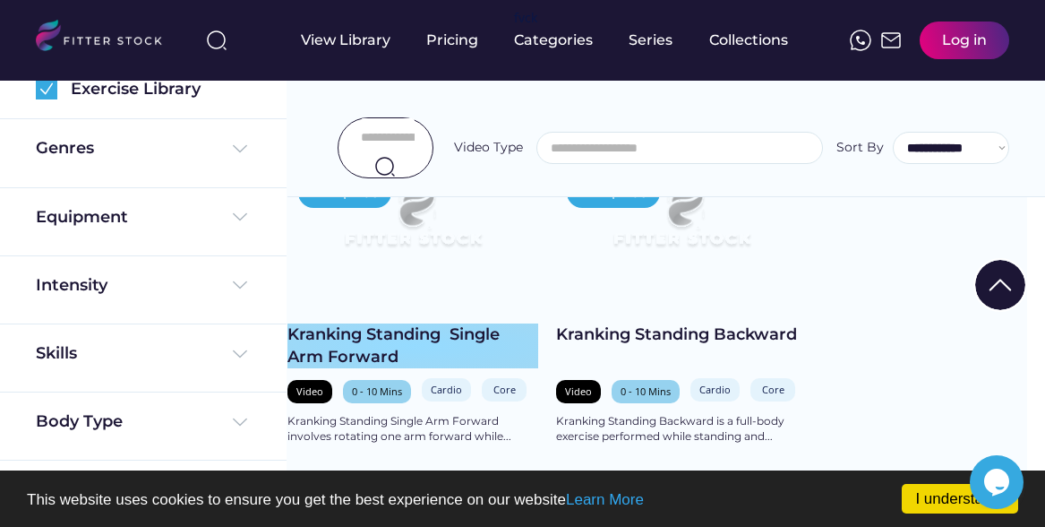
click at [519, 342] on div "Kranking Standing Single Arm Forward" at bounding box center [412, 345] width 251 height 45
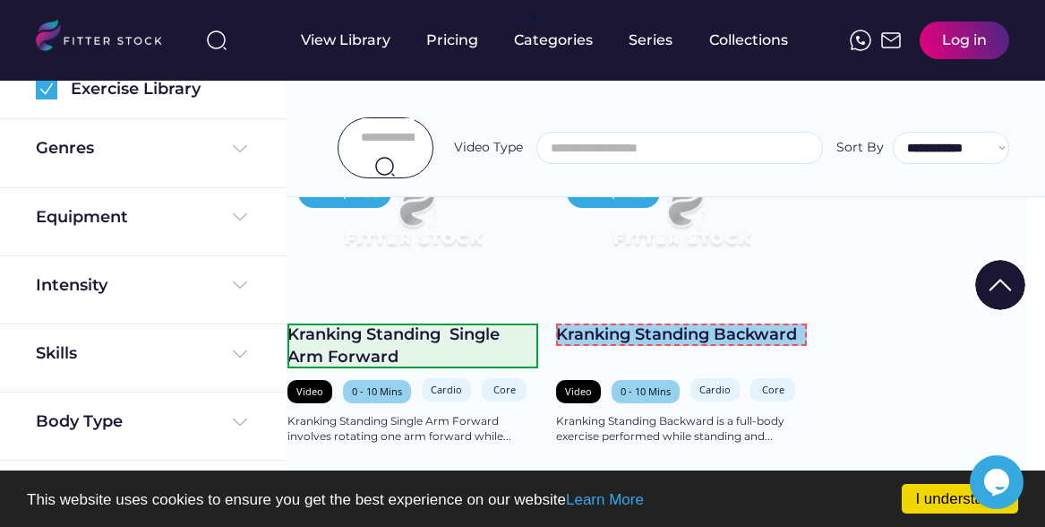
click at [605, 326] on div "Kranking Standing Backward" at bounding box center [681, 334] width 251 height 22
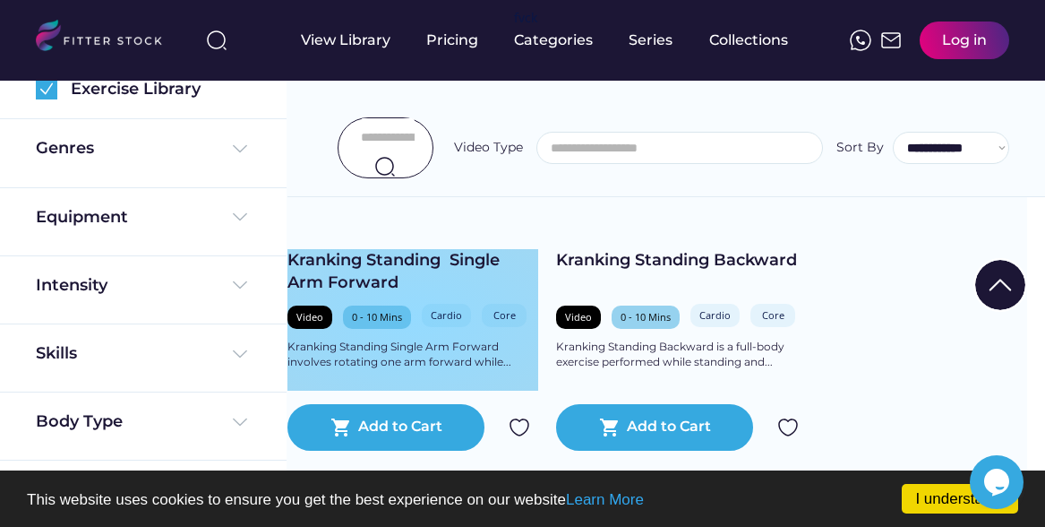
scroll to position [485, 18]
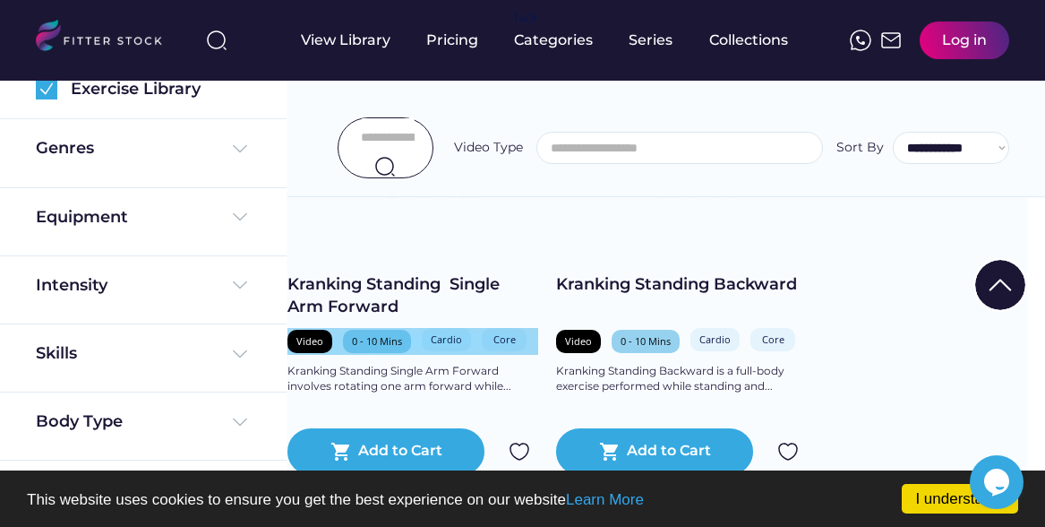
click at [415, 328] on div "Video 0 - 10 Mins Cardio Core" at bounding box center [412, 341] width 251 height 27
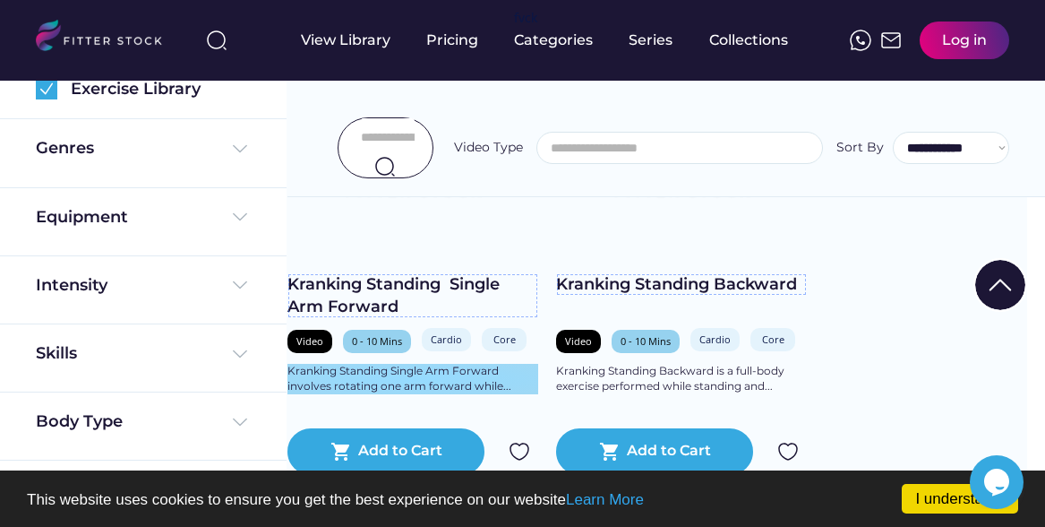
click at [431, 376] on div "Kranking Standing Single Arm Forward involves rotating one arm forward while..." at bounding box center [412, 379] width 251 height 30
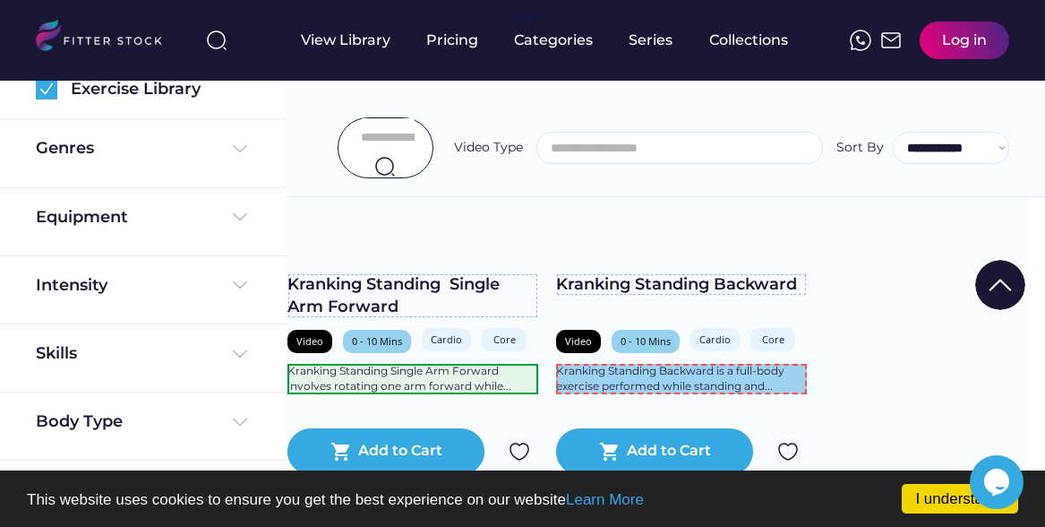
click at [721, 365] on div "Kranking Standing Backward is a full-body exercise performed while standing and…" at bounding box center [681, 379] width 251 height 30
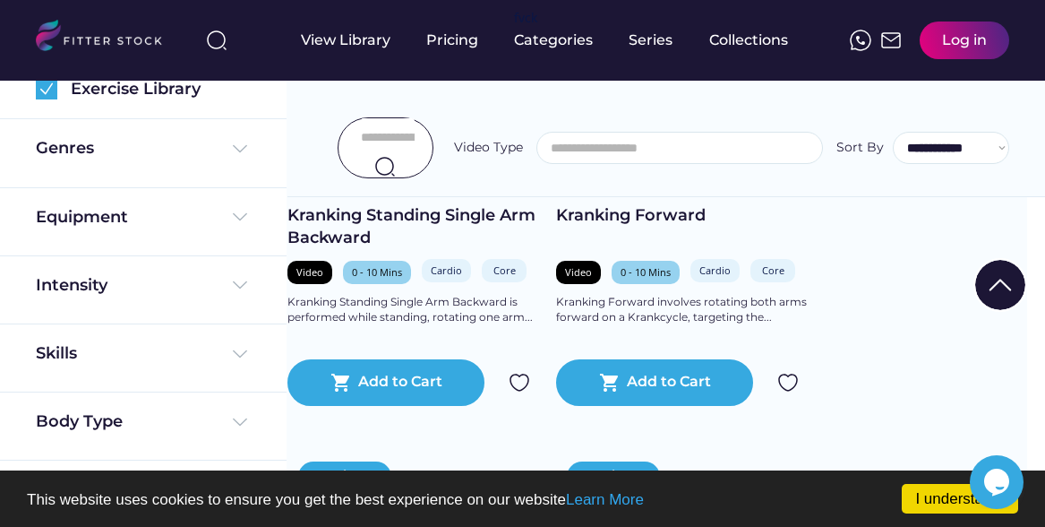
scroll to position [509, 18]
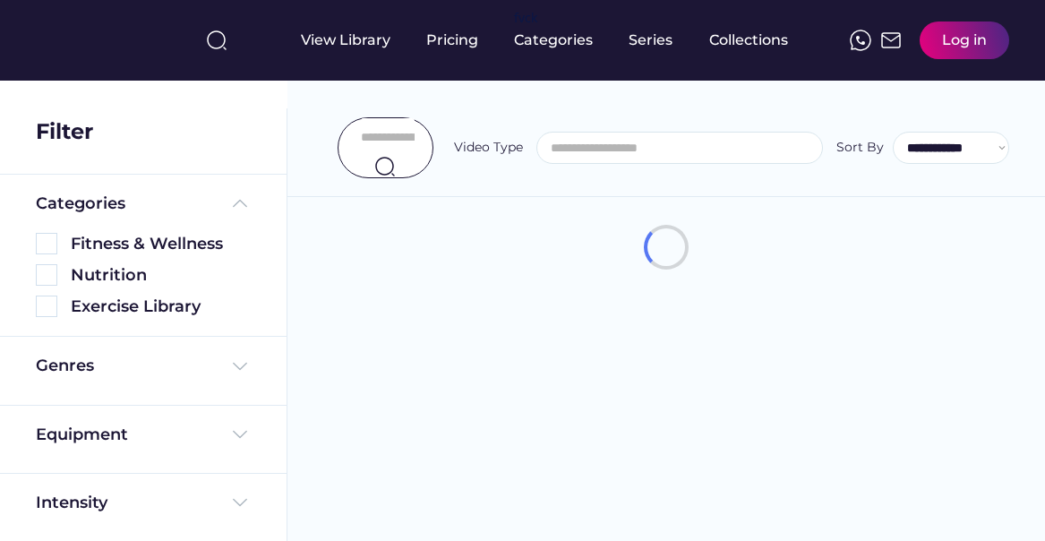
select select
select select "**********"
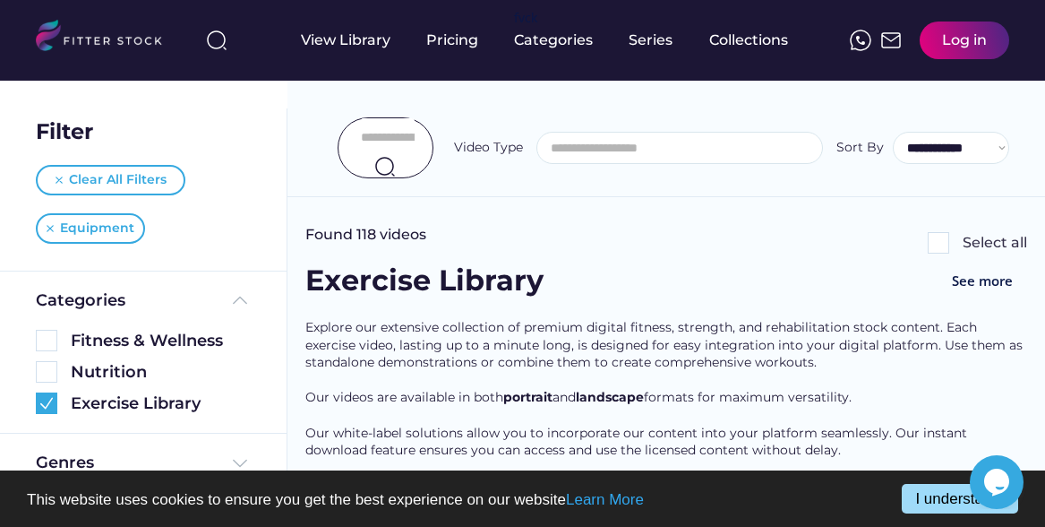
click at [933, 506] on link "I understand!" at bounding box center [960, 499] width 116 height 30
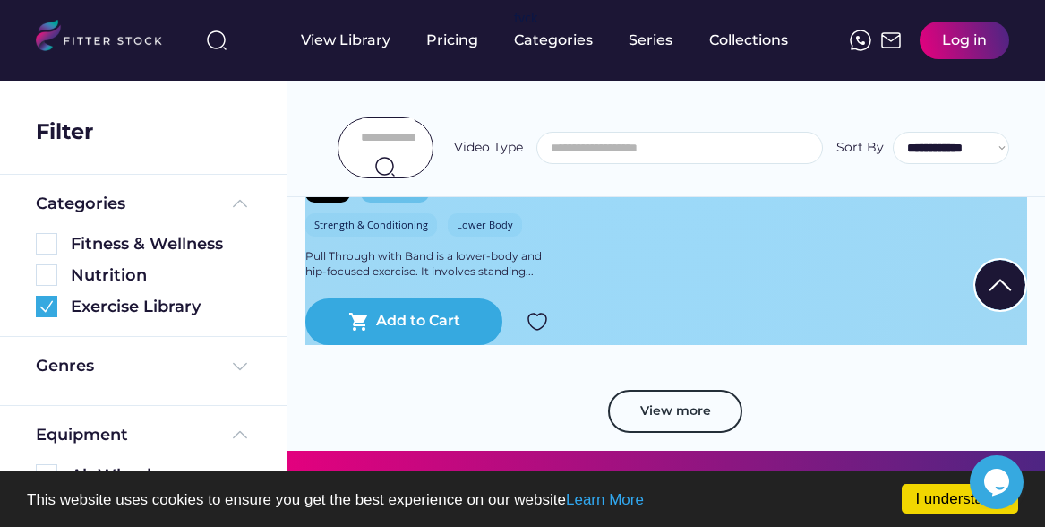
scroll to position [4823, 0]
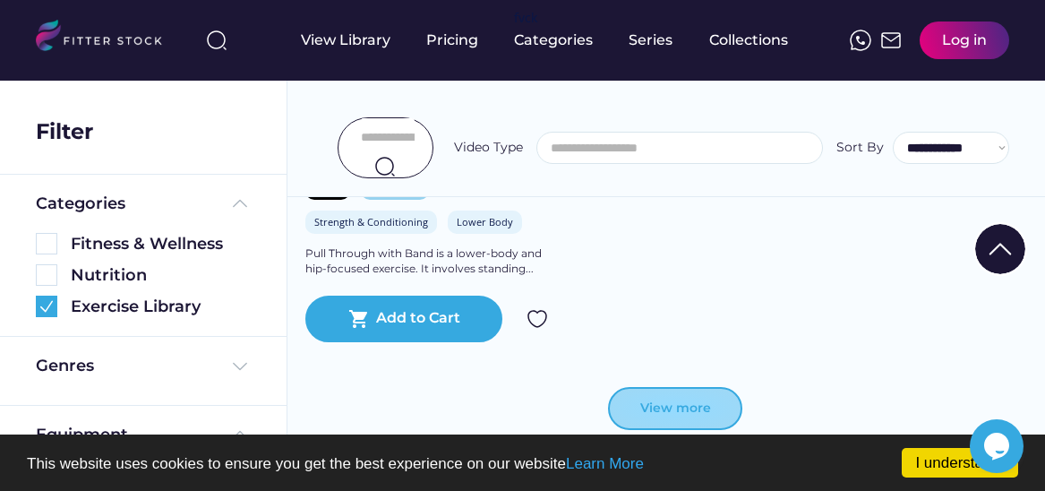
click at [701, 397] on button "View more" at bounding box center [675, 408] width 134 height 43
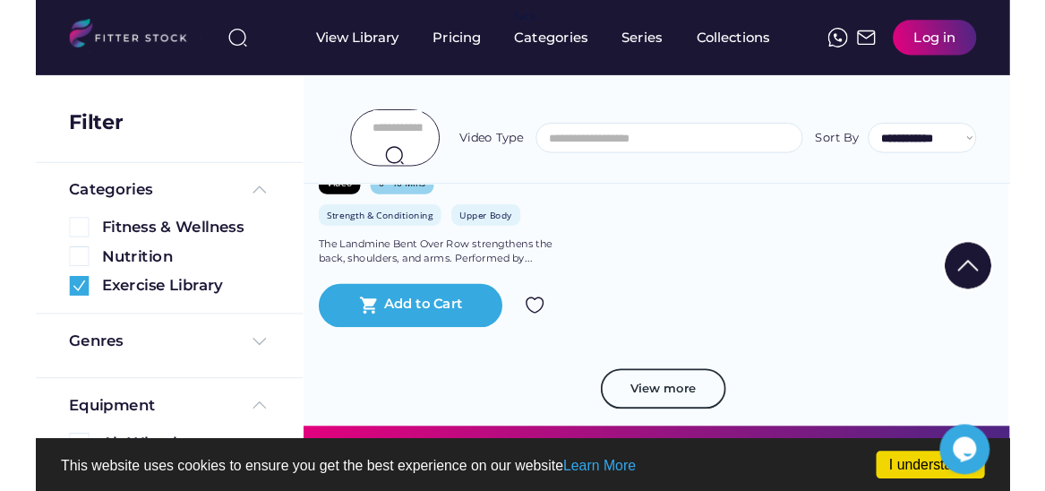
scroll to position [13593, 2]
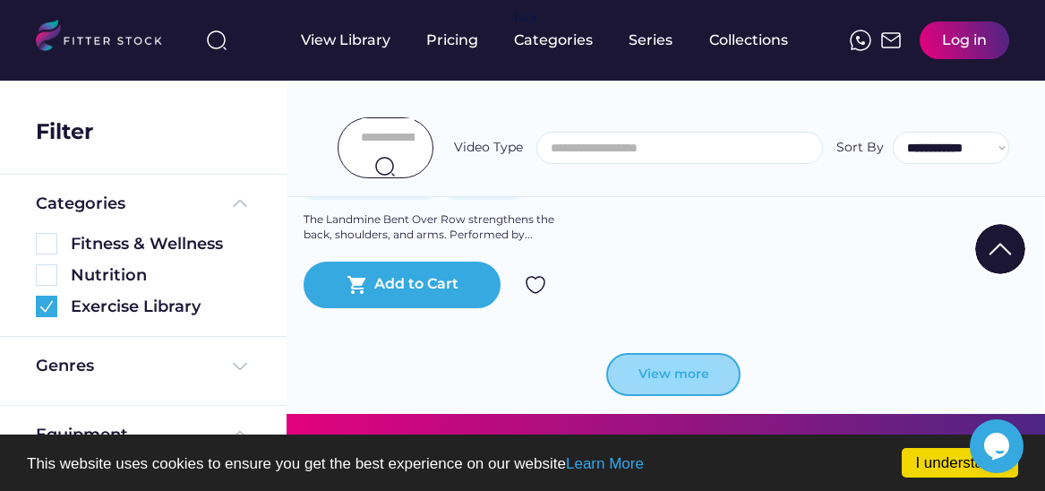
click at [707, 370] on button "View more" at bounding box center [673, 374] width 134 height 43
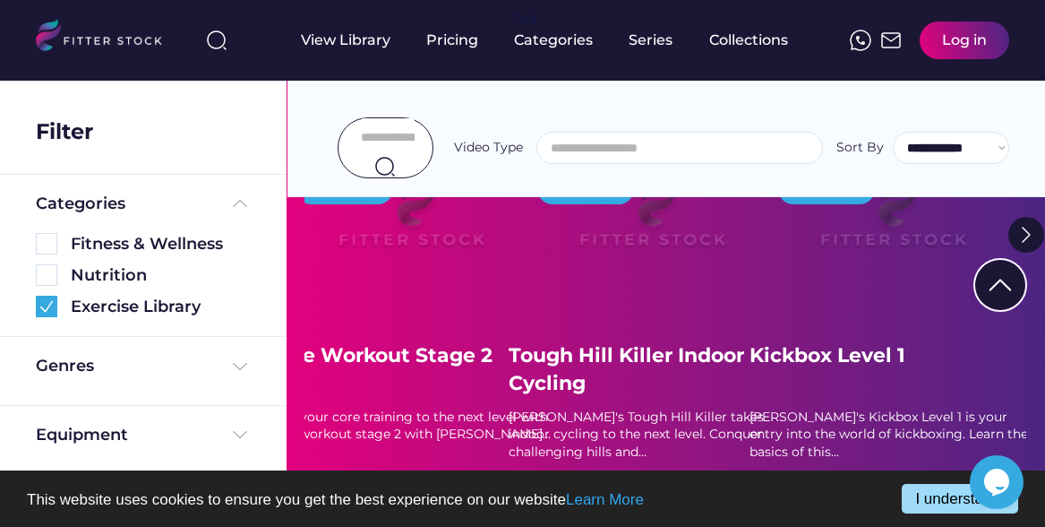
scroll to position [5109, 1]
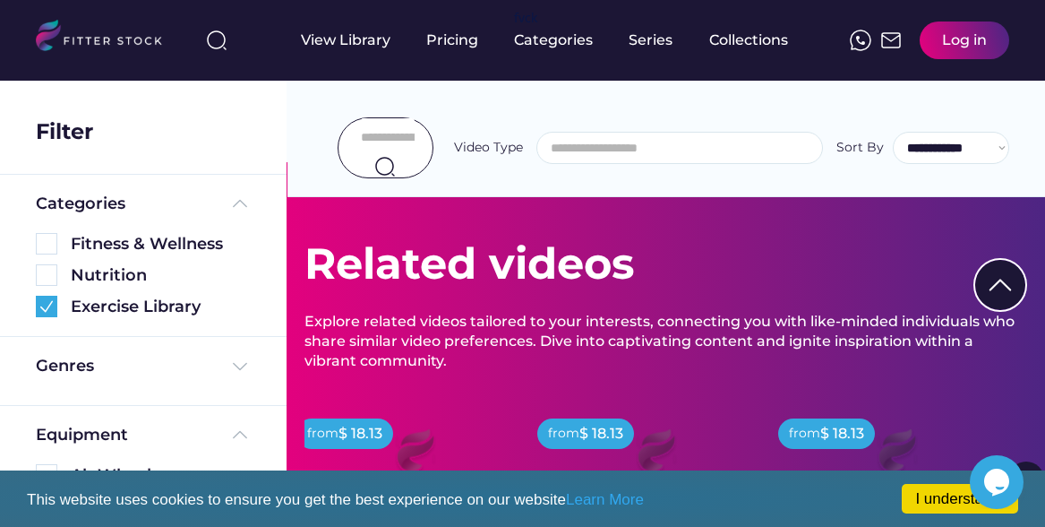
click at [982, 519] on div "I understand! This website uses cookies to ensure you get the best experience o…" at bounding box center [522, 498] width 1045 height 56
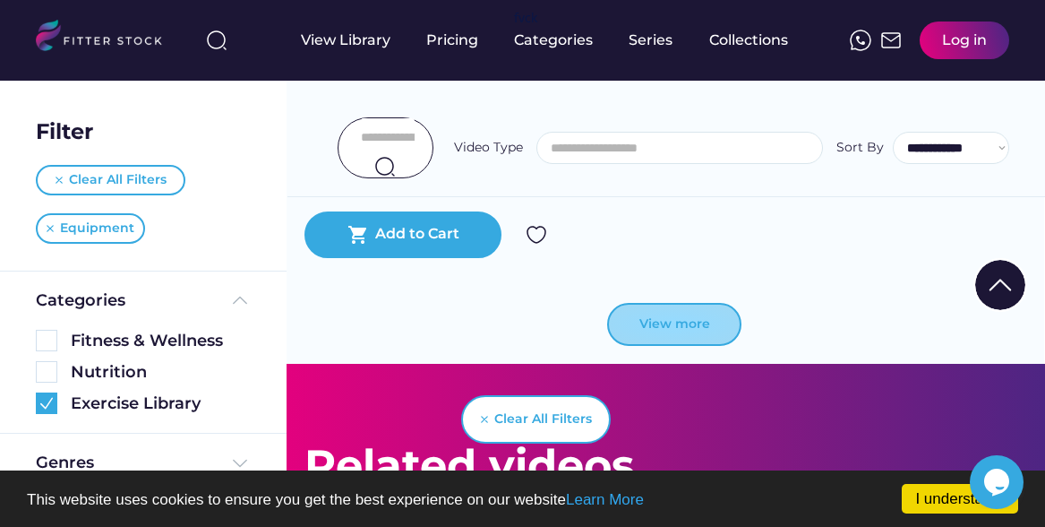
scroll to position [5315, 1]
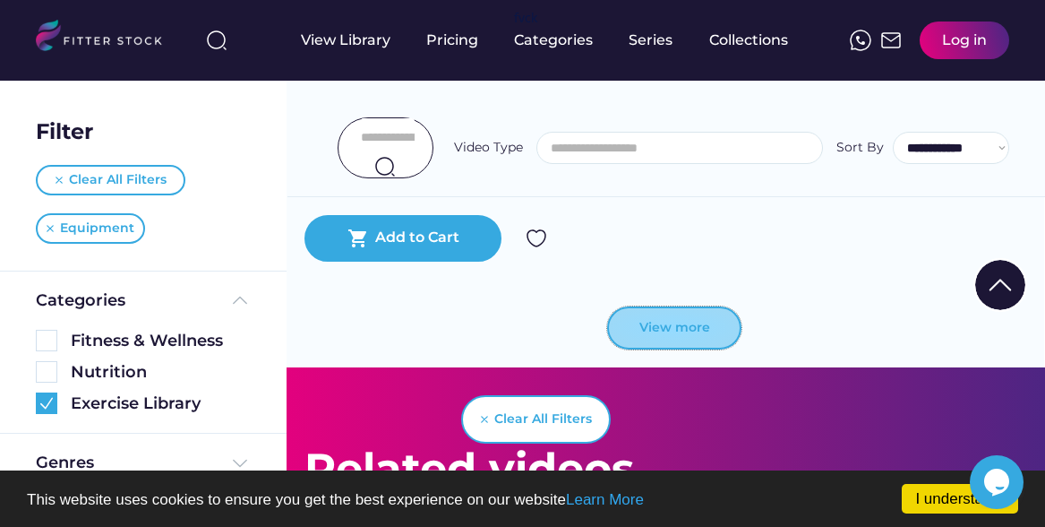
click at [683, 313] on button "View more" at bounding box center [674, 327] width 134 height 43
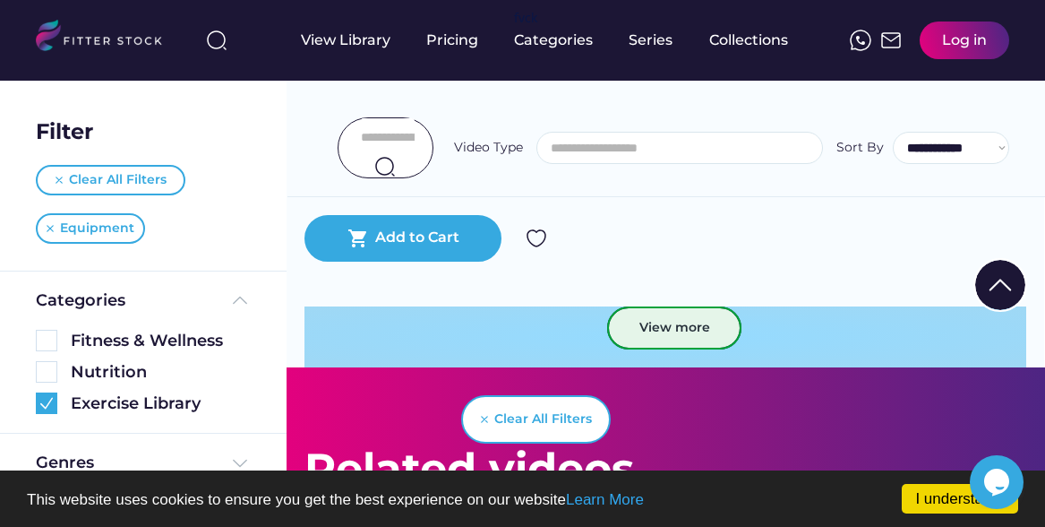
click at [805, 320] on div "View more" at bounding box center [666, 336] width 722 height 61
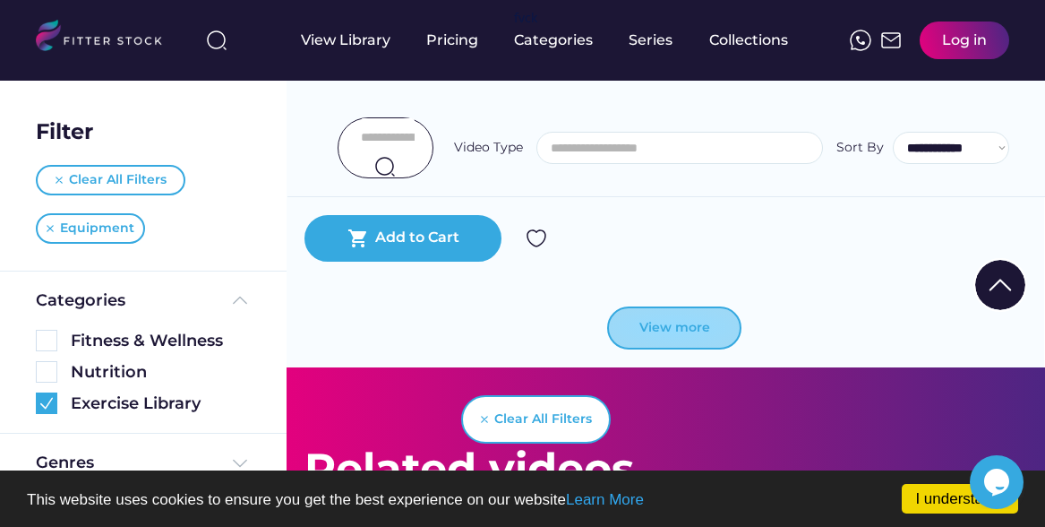
click at [682, 309] on button "View more" at bounding box center [674, 327] width 134 height 43
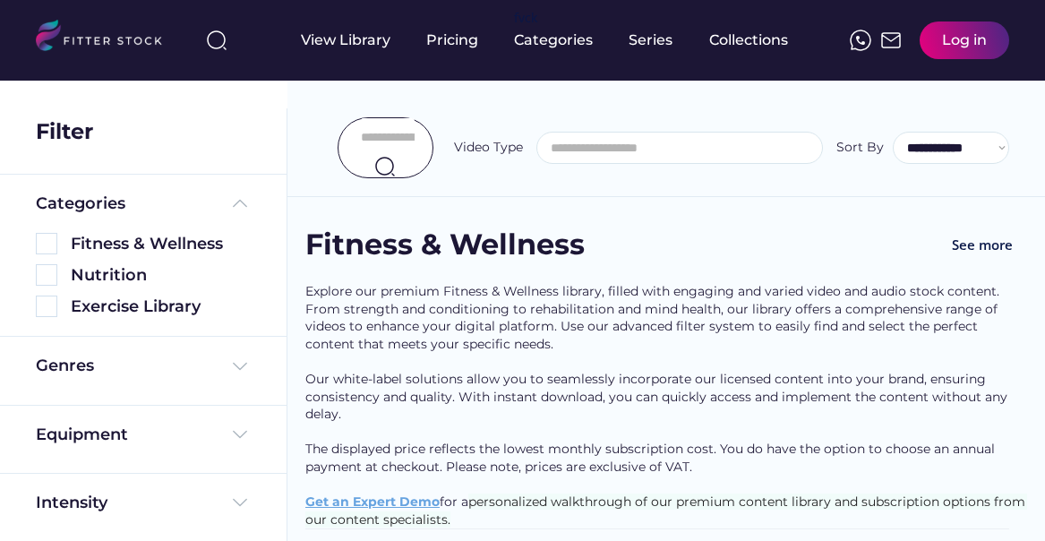
select select
select select "**********"
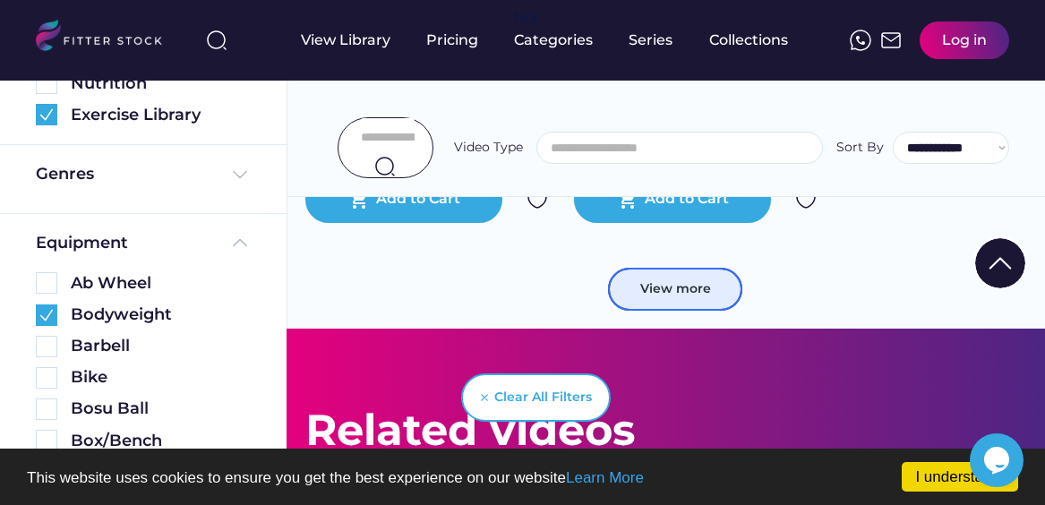
scroll to position [9944, 0]
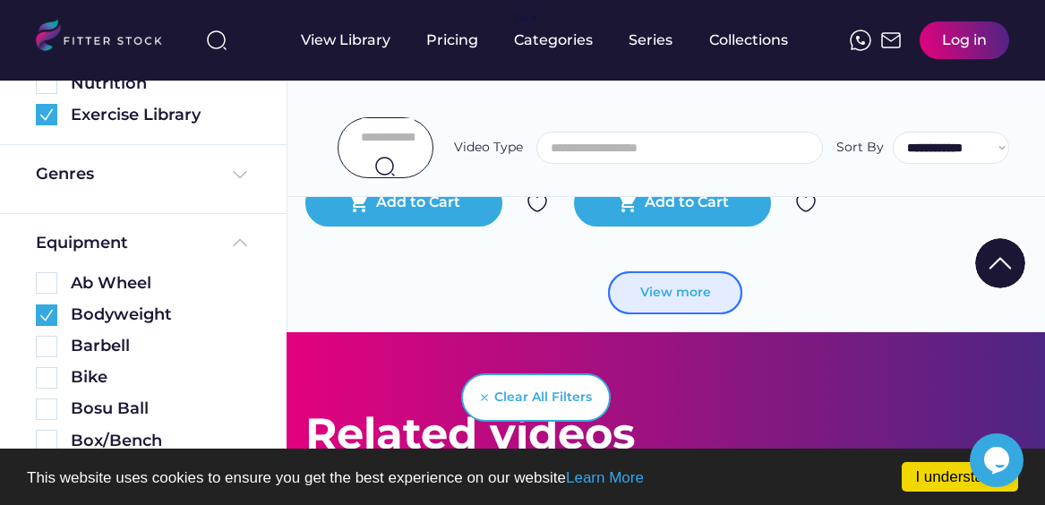
click at [702, 282] on button "View more" at bounding box center [675, 292] width 134 height 43
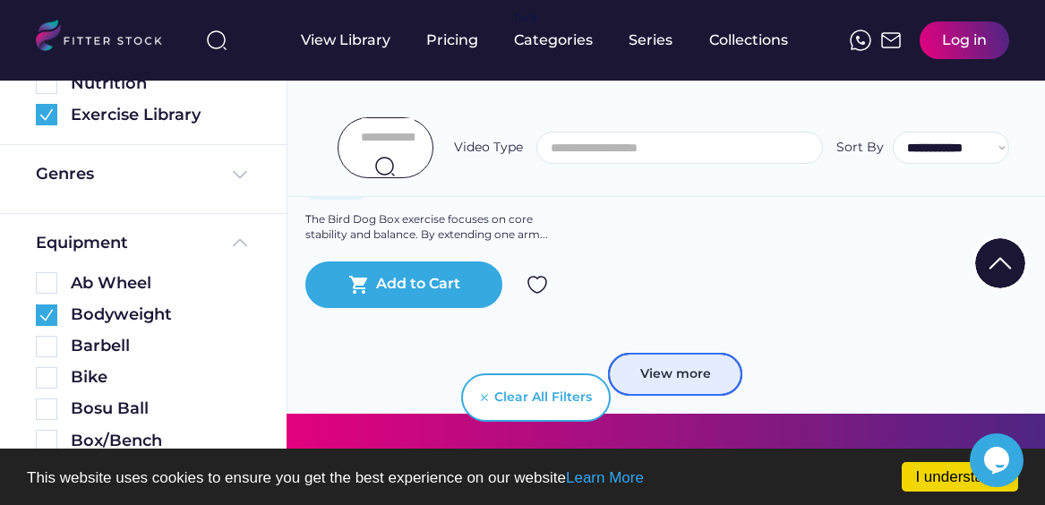
scroll to position [14911, 0]
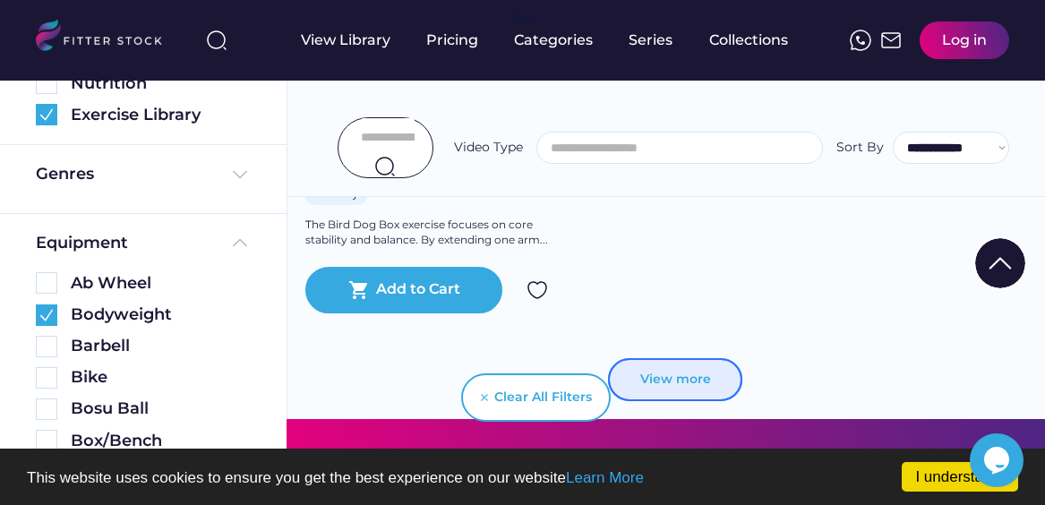
click at [688, 368] on button "View more" at bounding box center [675, 379] width 134 height 43
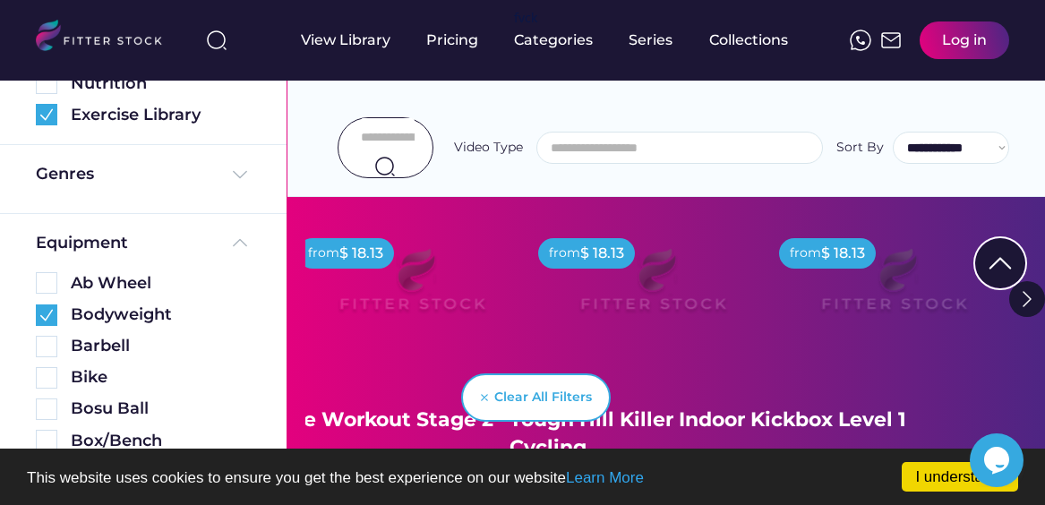
scroll to position [19432, 0]
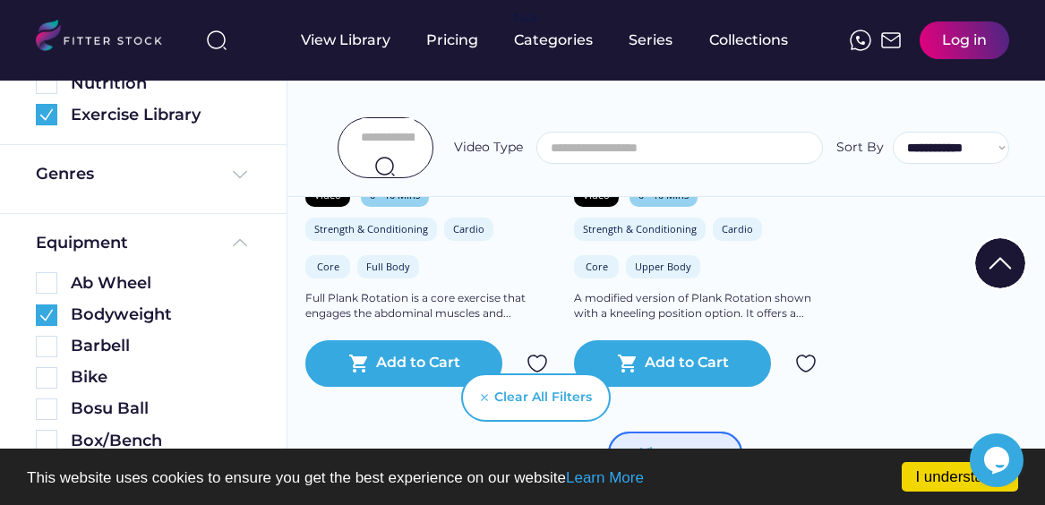
click at [708, 432] on button "View more" at bounding box center [675, 453] width 134 height 43
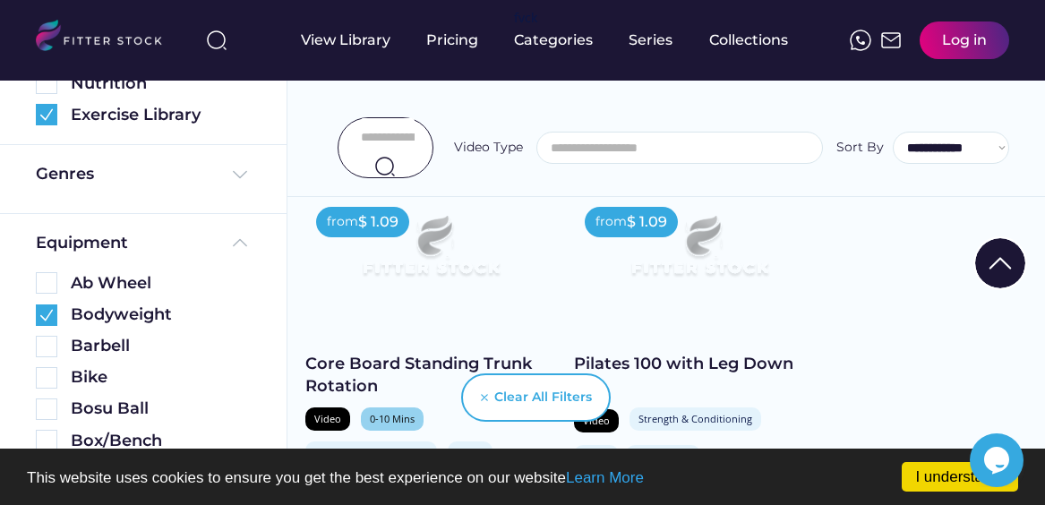
scroll to position [418, 0]
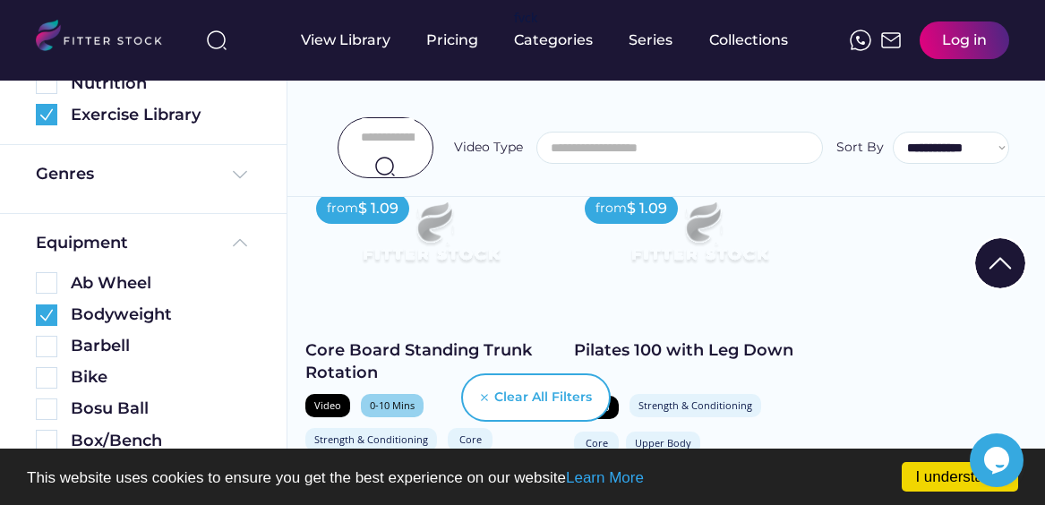
click at [401, 341] on div "Core Board Standing Trunk Rotation" at bounding box center [430, 361] width 251 height 45
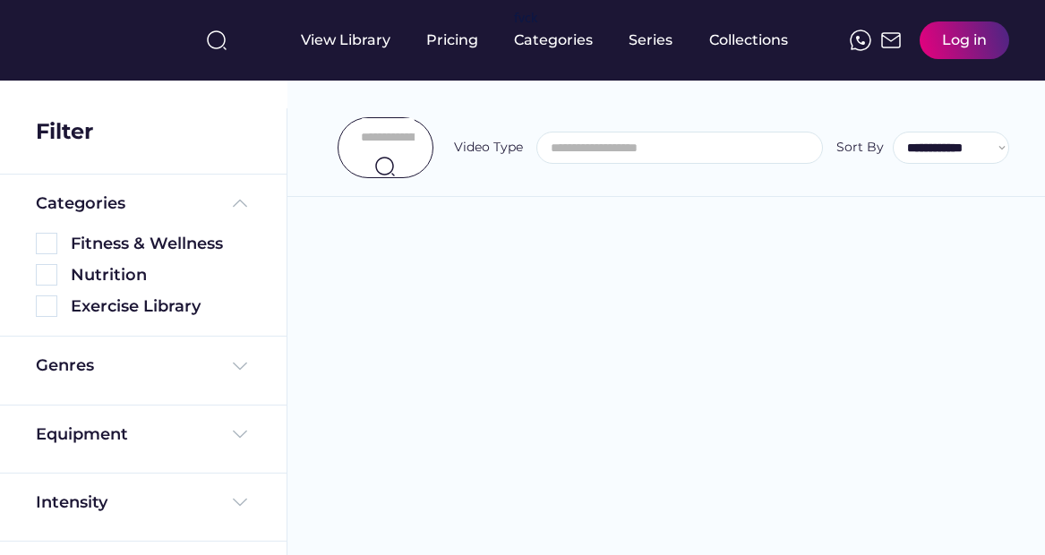
select select
select select "**********"
select select
select select "**********"
